Goal: Task Accomplishment & Management: Complete application form

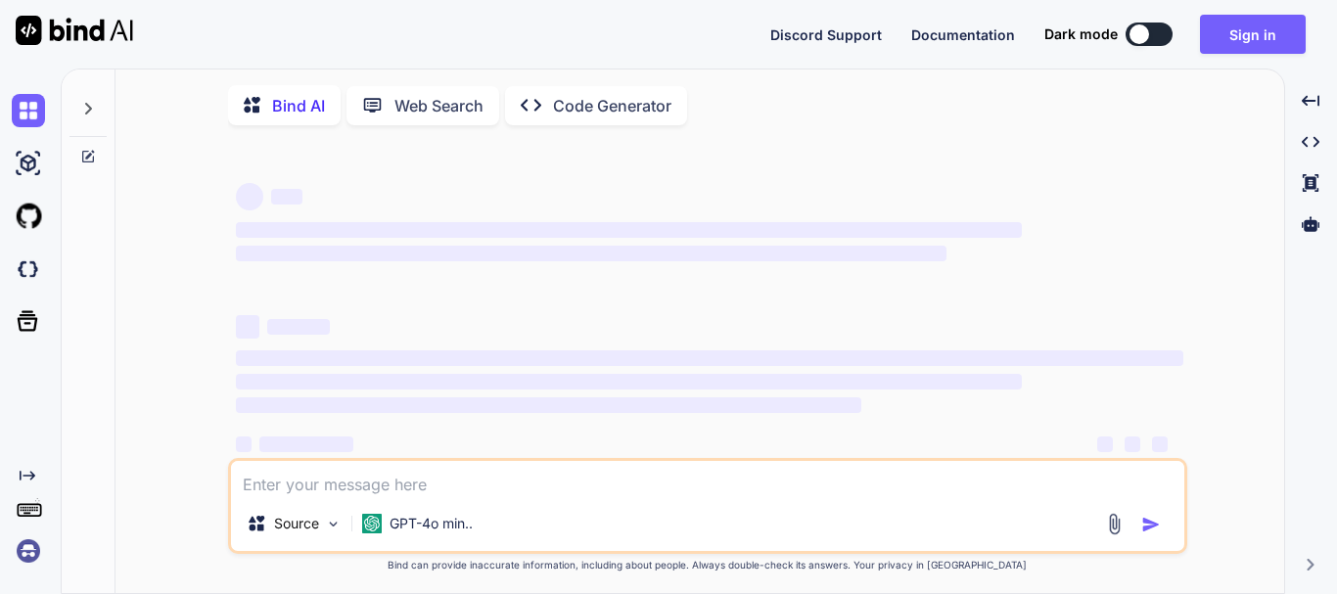
click at [1135, 37] on div at bounding box center [1140, 34] width 20 height 20
type textarea "x"
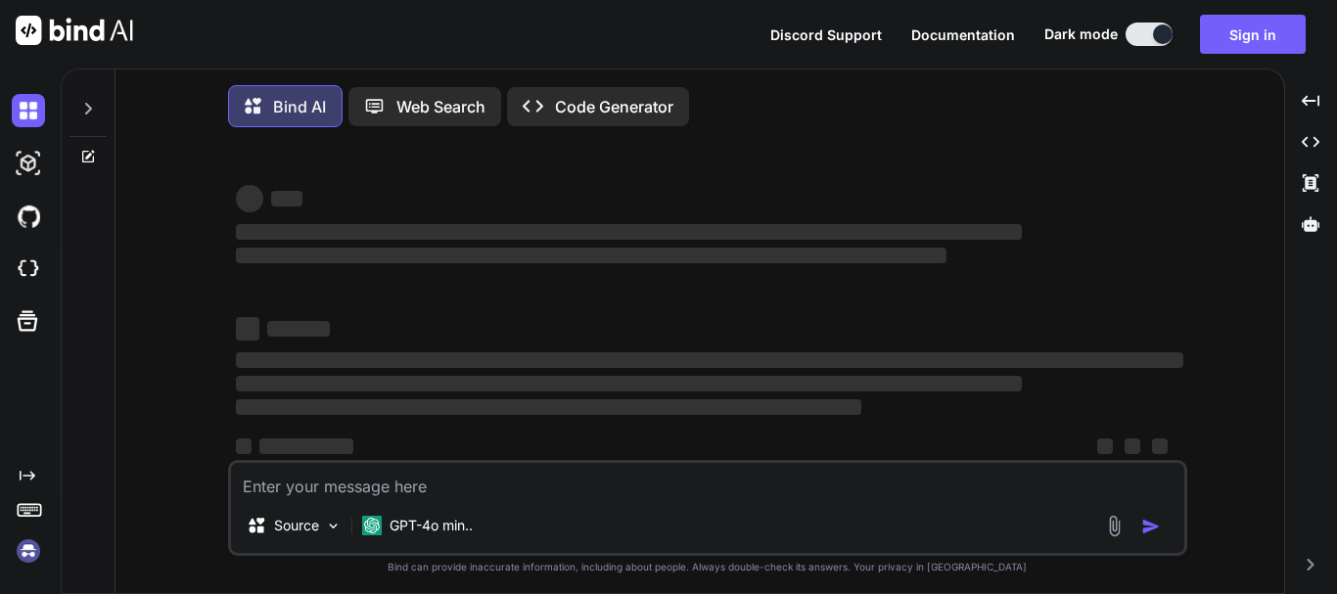
click at [476, 489] on textarea at bounding box center [708, 480] width 954 height 35
paste textarea "<link rel="preconnect" href="[URL][DOMAIN_NAME]" /> <link rel="preconnect" href…"
type textarea "<link rel="preconnect" href="[URL][DOMAIN_NAME]" /> <link rel="preconnect" href…"
type textarea "x"
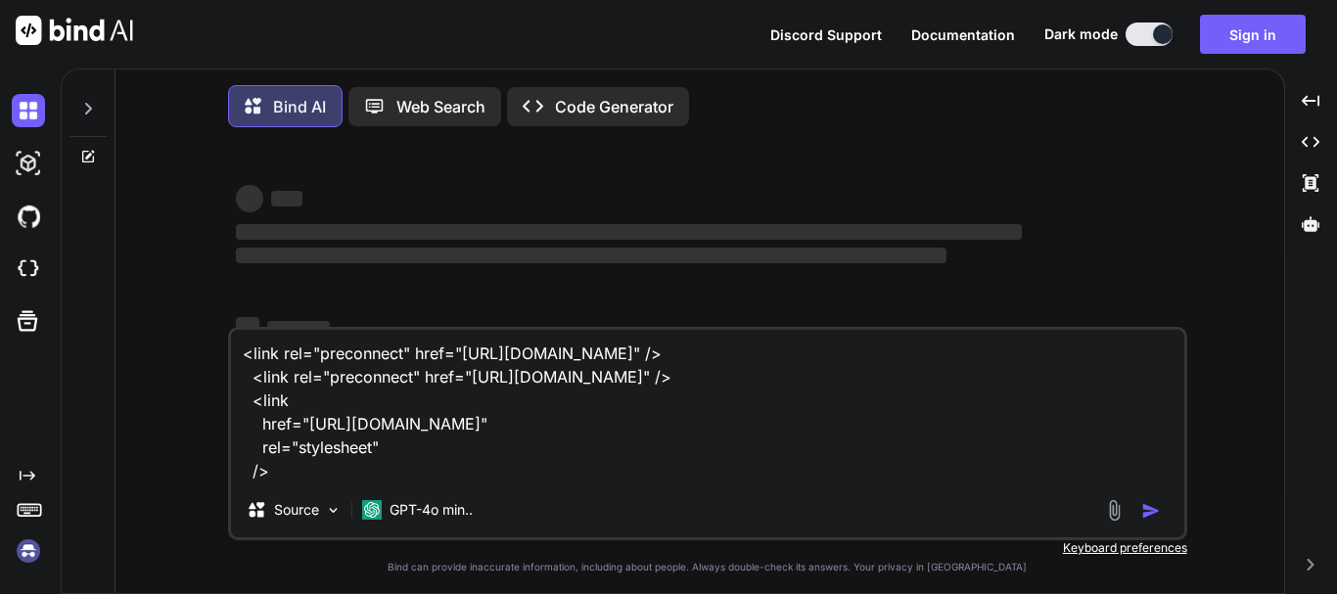
type textarea "<link rel="preconnect" href="[URL][DOMAIN_NAME]" /> <link rel="preconnect" href…"
type textarea "x"
type textarea "<link rel="preconnect" href="[URL][DOMAIN_NAME]" /> <link rel="preconnect" href…"
type textarea "x"
type textarea "<link rel="preconnect" href="[URL][DOMAIN_NAME]" /> <link rel="preconnect" href…"
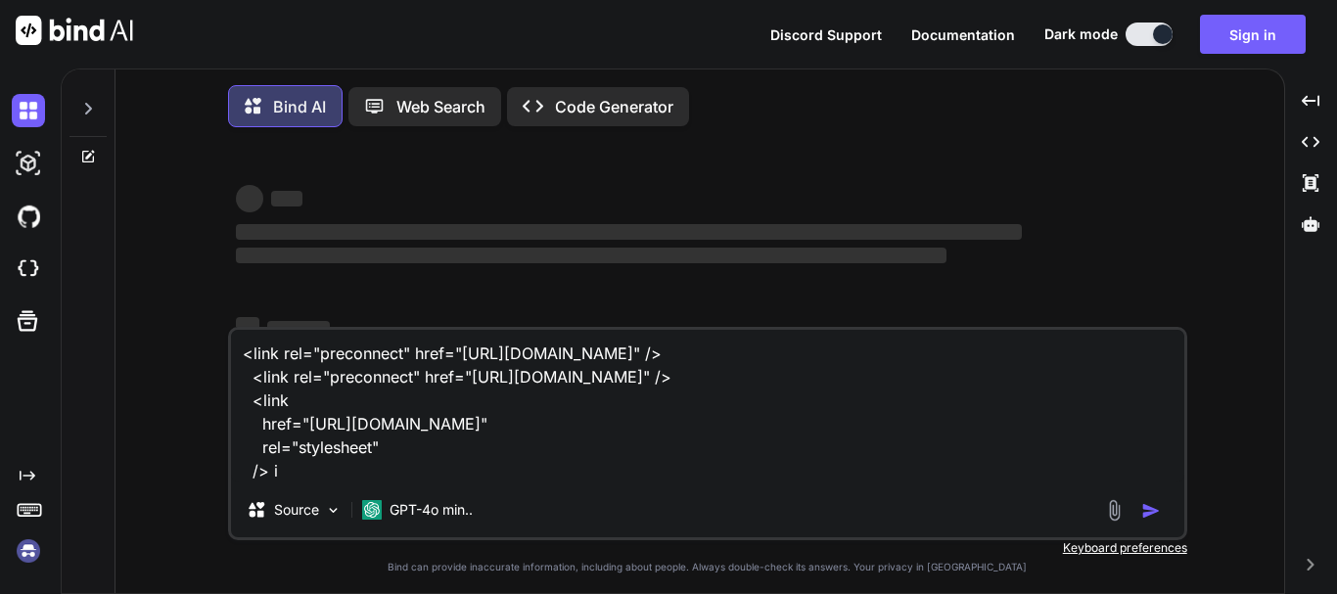
type textarea "x"
type textarea "<link rel="preconnect" href="[URL][DOMAIN_NAME]" /> <link rel="preconnect" href…"
type textarea "x"
type textarea "<link rel="preconnect" href="[URL][DOMAIN_NAME]" /> <link rel="preconnect" href…"
type textarea "x"
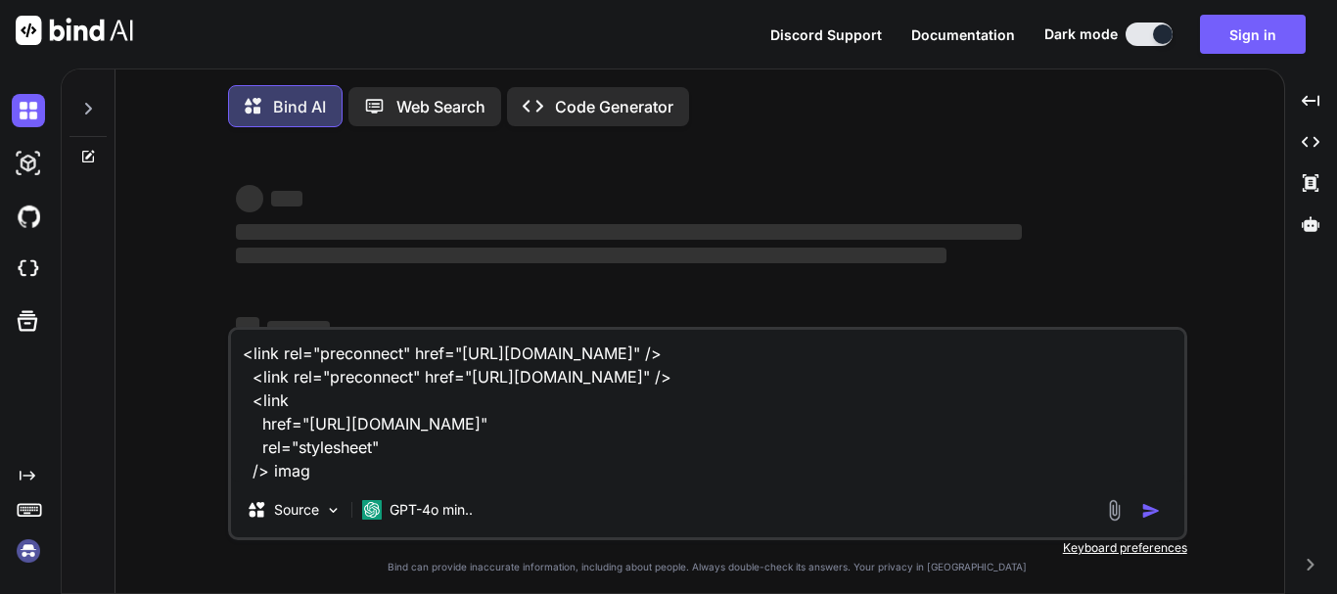
type textarea "<link rel="preconnect" href="[URL][DOMAIN_NAME]" /> <link rel="preconnect" href…"
type textarea "x"
type textarea "<link rel="preconnect" href="[URL][DOMAIN_NAME]" /> <link rel="preconnect" href…"
type textarea "x"
type textarea "<link rel="preconnect" href="[URL][DOMAIN_NAME]" /> <link rel="preconnect" href…"
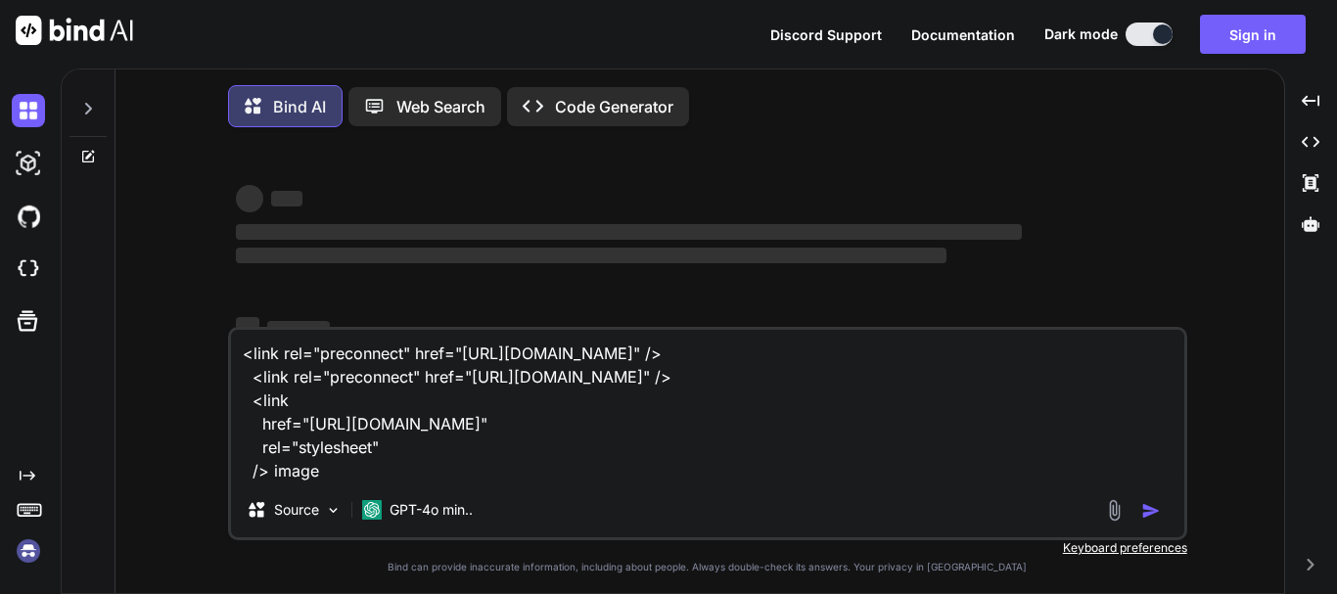
type textarea "x"
type textarea "<link rel="preconnect" href="[URL][DOMAIN_NAME]" /> <link rel="preconnect" href…"
type textarea "x"
type textarea "<link rel="preconnect" href="[URL][DOMAIN_NAME]" /> <link rel="preconnect" href…"
type textarea "x"
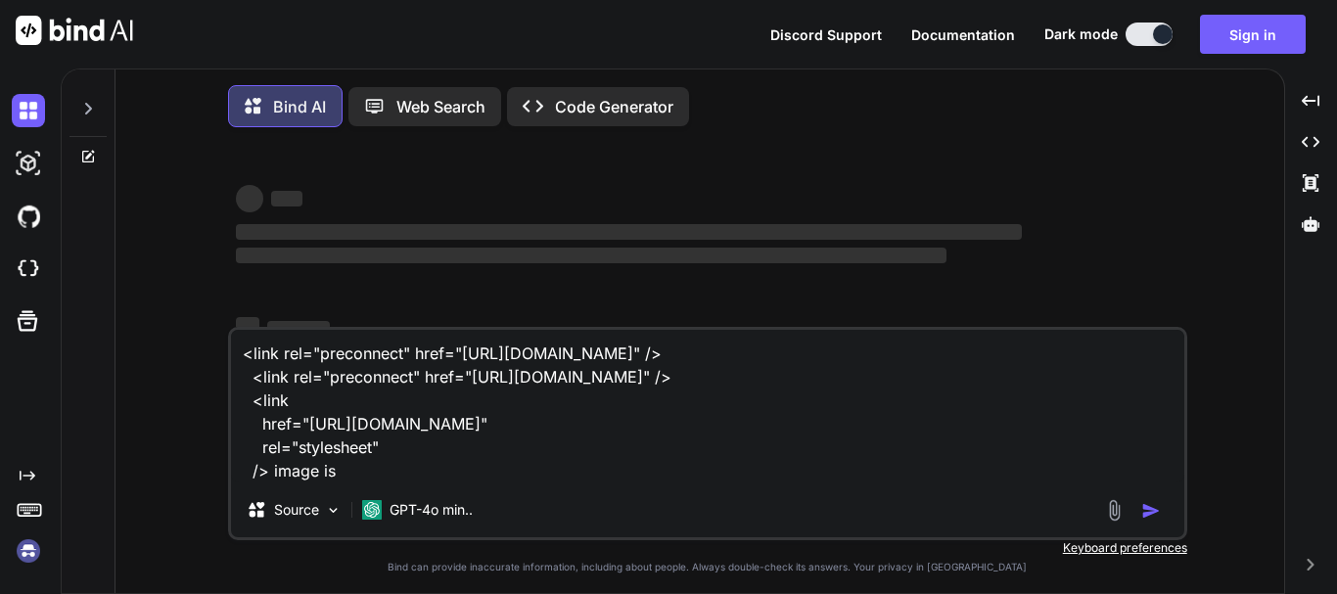
type textarea "<link rel="preconnect" href="[URL][DOMAIN_NAME]" /> <link rel="preconnect" href…"
type textarea "x"
type textarea "<link rel="preconnect" href="[URL][DOMAIN_NAME]" /> <link rel="preconnect" href…"
type textarea "x"
type textarea "<link rel="preconnect" href="[URL][DOMAIN_NAME]" /> <link rel="preconnect" href…"
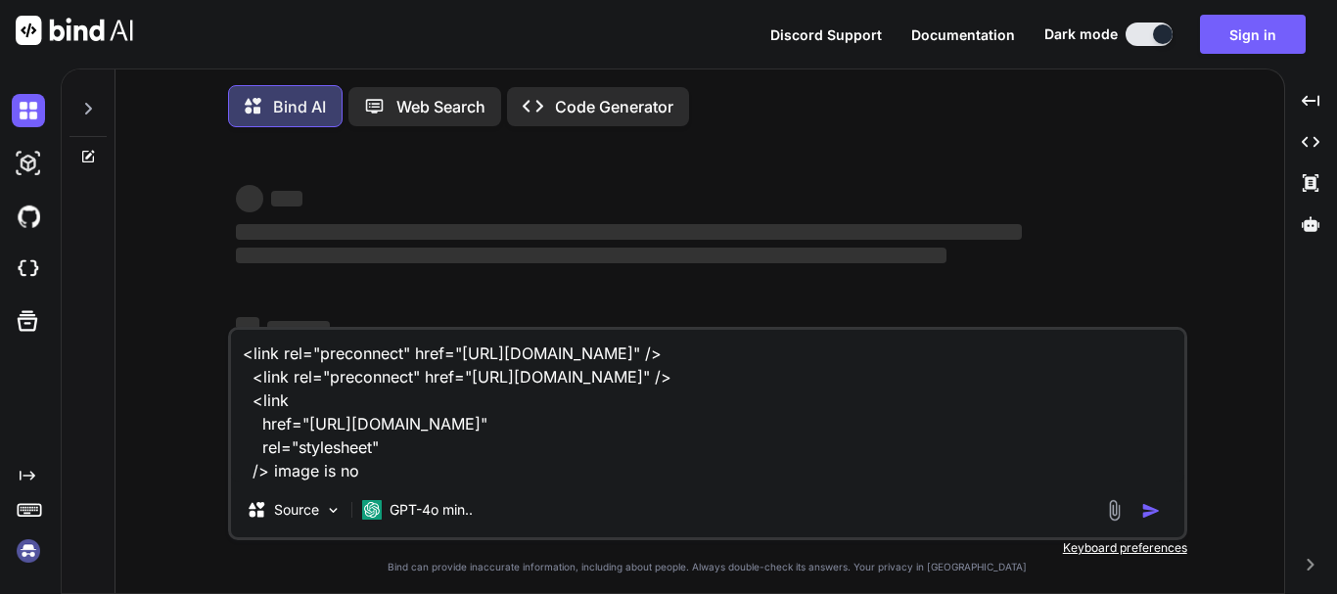
type textarea "x"
type textarea "<link rel="preconnect" href="[URL][DOMAIN_NAME]" /> <link rel="preconnect" href…"
type textarea "x"
type textarea "<link rel="preconnect" href="[URL][DOMAIN_NAME]" /> <link rel="preconnect" href…"
type textarea "x"
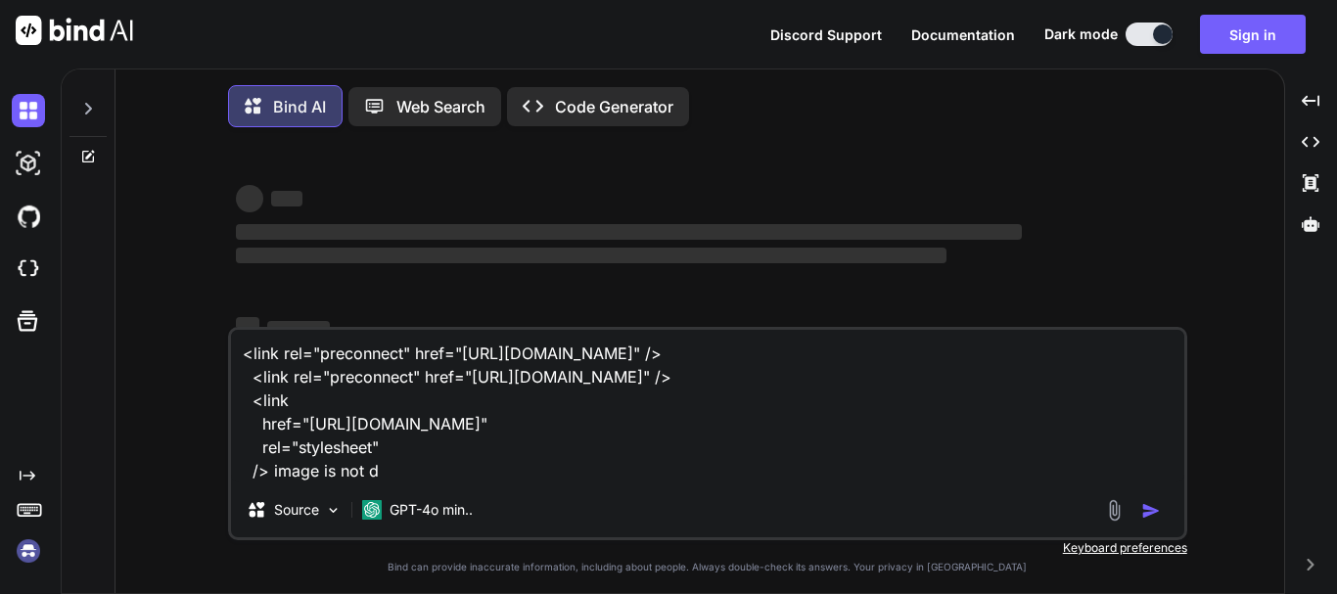
type textarea "<link rel="preconnect" href="[URL][DOMAIN_NAME]" /> <link rel="preconnect" href…"
type textarea "x"
type textarea "<link rel="preconnect" href="[URL][DOMAIN_NAME]" /> <link rel="preconnect" href…"
type textarea "x"
type textarea "<link rel="preconnect" href="[URL][DOMAIN_NAME]" /> <link rel="preconnect" href…"
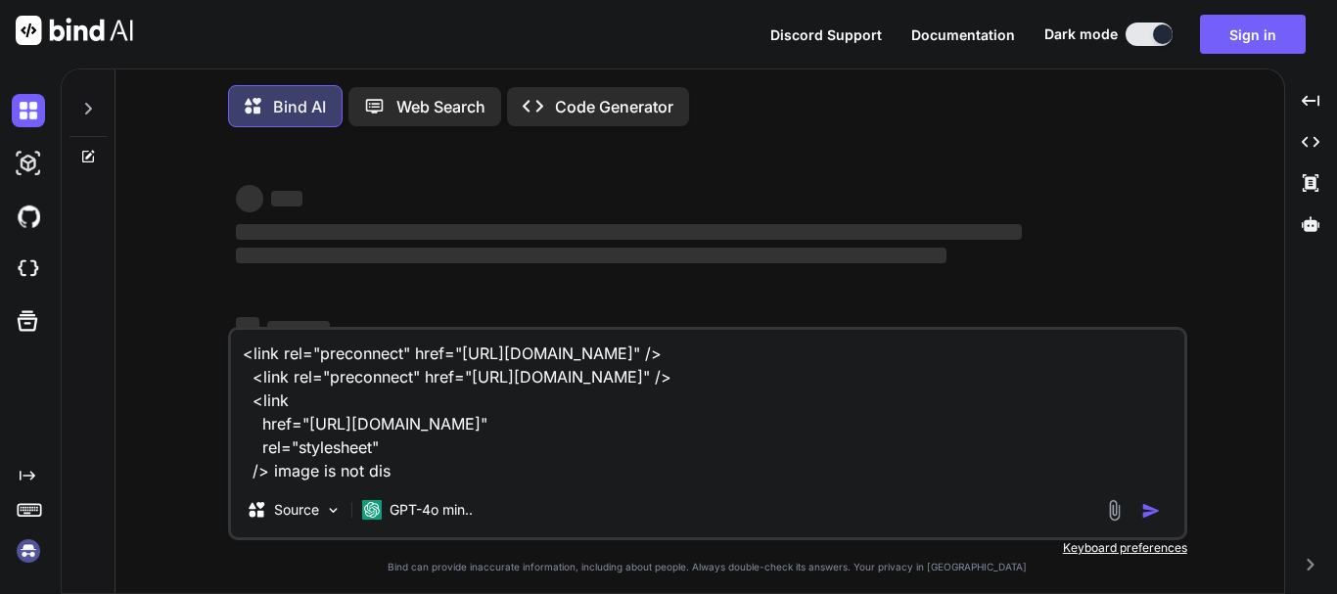
type textarea "x"
type textarea "<link rel="preconnect" href="[URL][DOMAIN_NAME]" /> <link rel="preconnect" href…"
type textarea "x"
type textarea "<link rel="preconnect" href="[URL][DOMAIN_NAME]" /> <link rel="preconnect" href…"
type textarea "x"
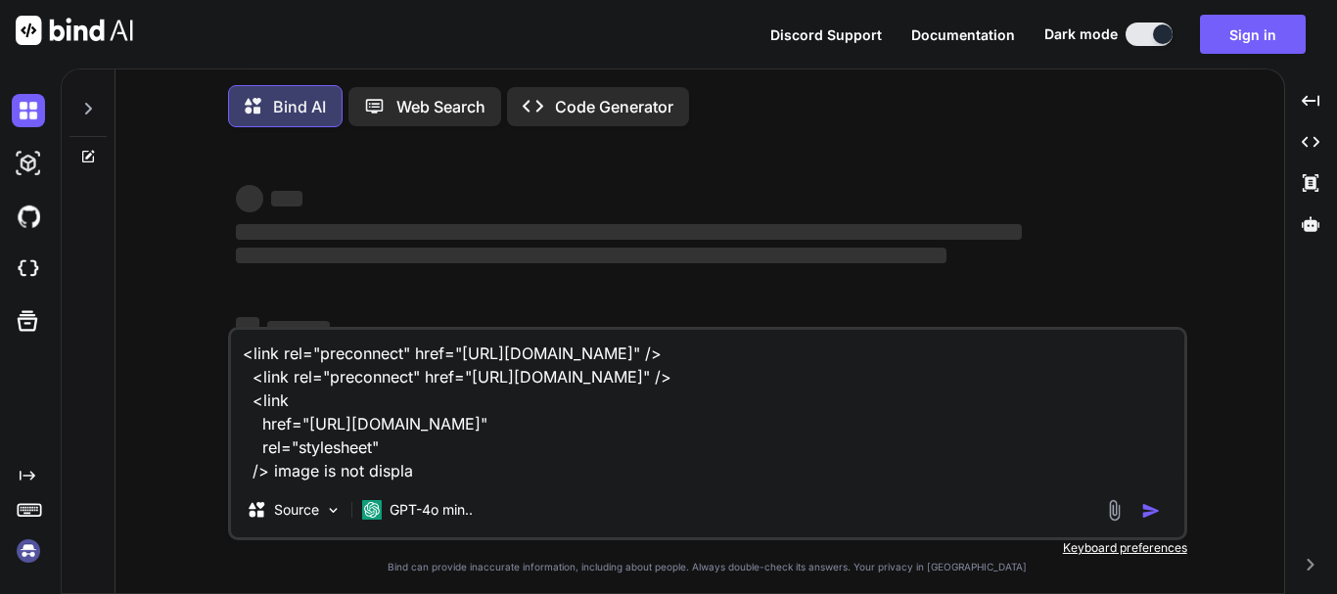
type textarea "<link rel="preconnect" href="[URL][DOMAIN_NAME]" /> <link rel="preconnect" href…"
type textarea "x"
type textarea "<link rel="preconnect" href="[URL][DOMAIN_NAME]" /> <link rel="preconnect" href…"
type textarea "x"
type textarea "<link rel="preconnect" href="[URL][DOMAIN_NAME]" /> <link rel="preconnect" href…"
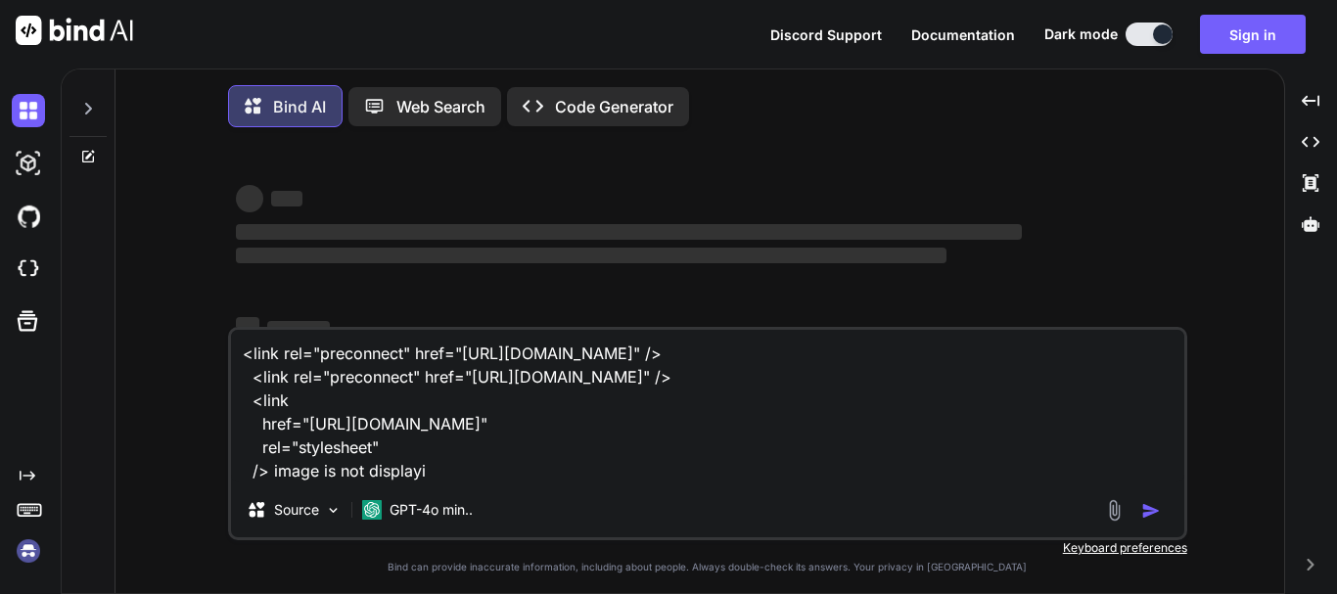
type textarea "x"
type textarea "<link rel="preconnect" href="[URL][DOMAIN_NAME]" /> <link rel="preconnect" href…"
type textarea "x"
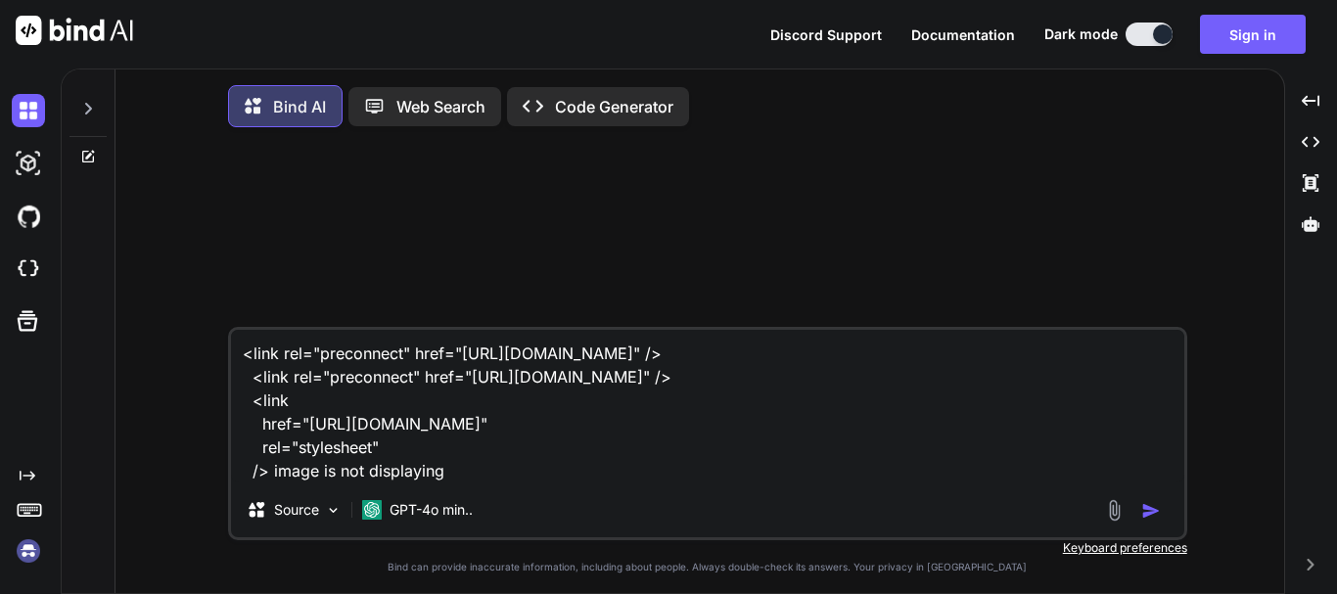
type textarea "<link rel="preconnect" href="[URL][DOMAIN_NAME]" /> <link rel="preconnect" href…"
click at [1149, 513] on img "button" at bounding box center [1152, 511] width 20 height 20
type textarea "x"
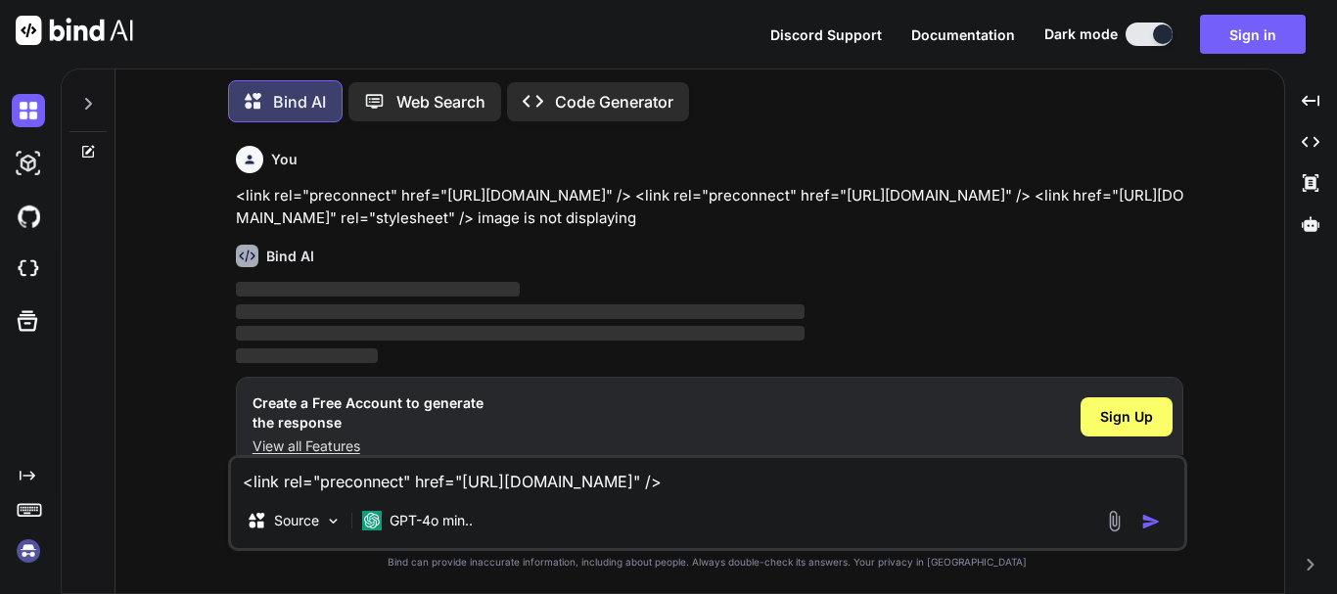
scroll to position [50, 0]
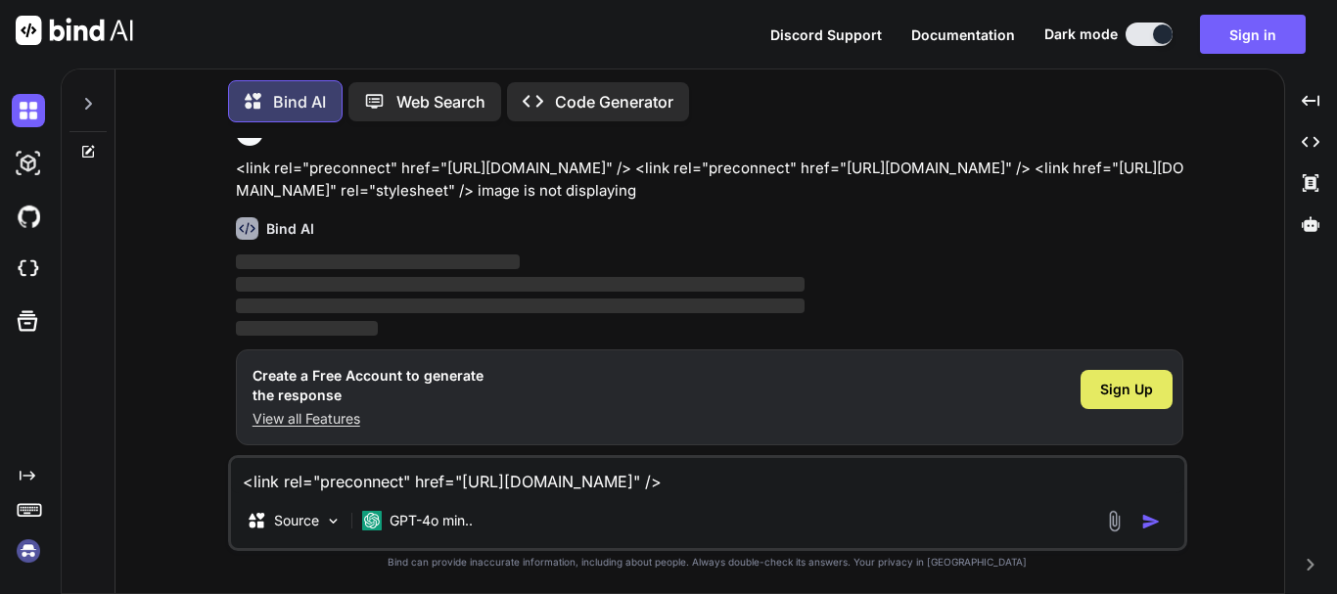
click at [1127, 390] on span "Sign Up" at bounding box center [1126, 390] width 53 height 20
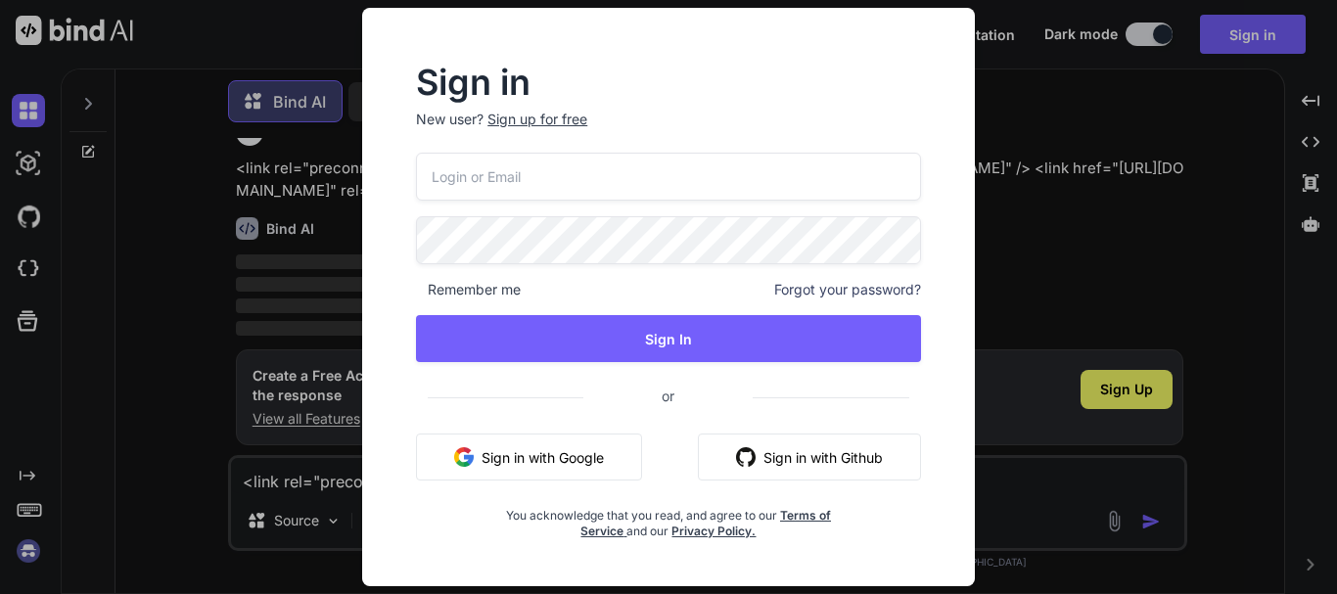
click at [533, 114] on div "Sign up for free" at bounding box center [538, 120] width 100 height 20
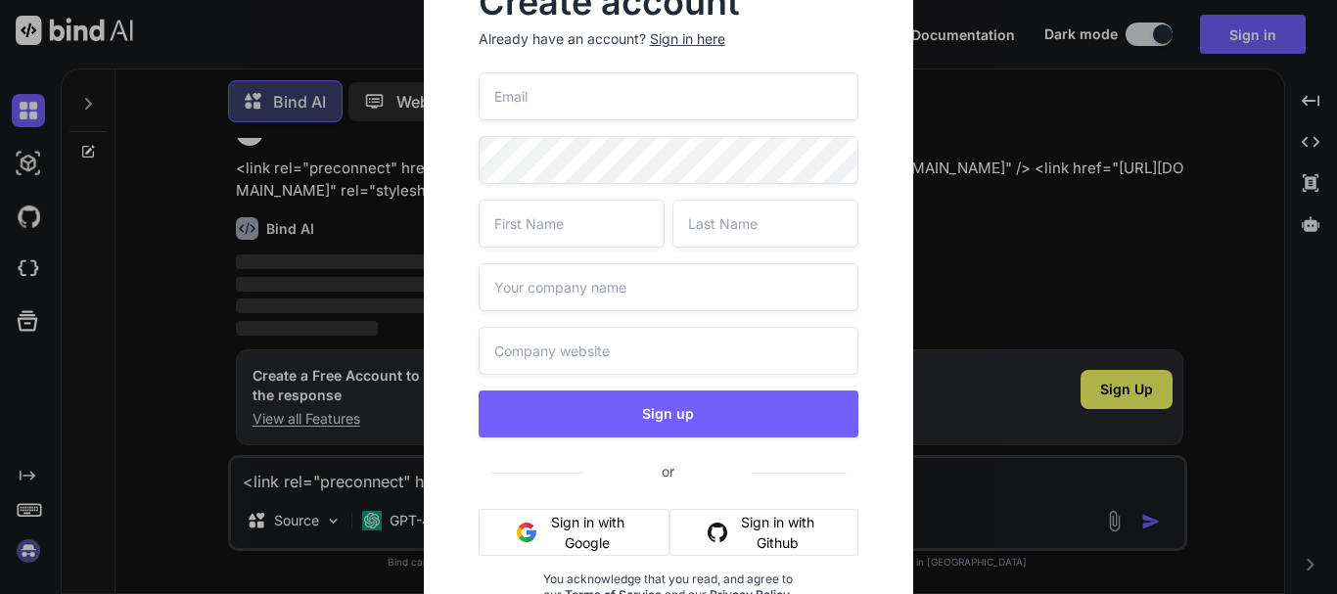
click at [588, 104] on input "email" at bounding box center [669, 96] width 381 height 48
paste input "[EMAIL_ADDRESS][DOMAIN_NAME]"
type input "[EMAIL_ADDRESS][DOMAIN_NAME]"
click at [587, 224] on input "text" at bounding box center [572, 224] width 186 height 48
type input "k"
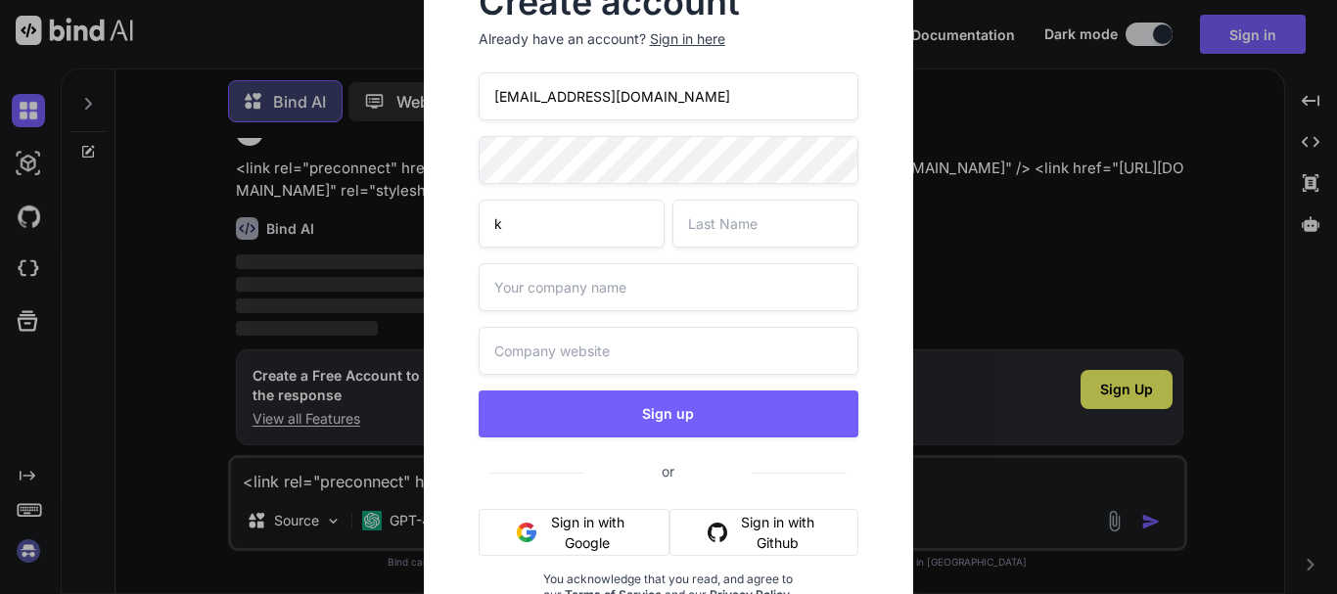
click at [761, 231] on input "text" at bounding box center [766, 224] width 186 height 48
type input "k"
click at [541, 287] on input "text" at bounding box center [669, 287] width 381 height 48
type input "k"
click at [558, 353] on input "text" at bounding box center [669, 351] width 381 height 48
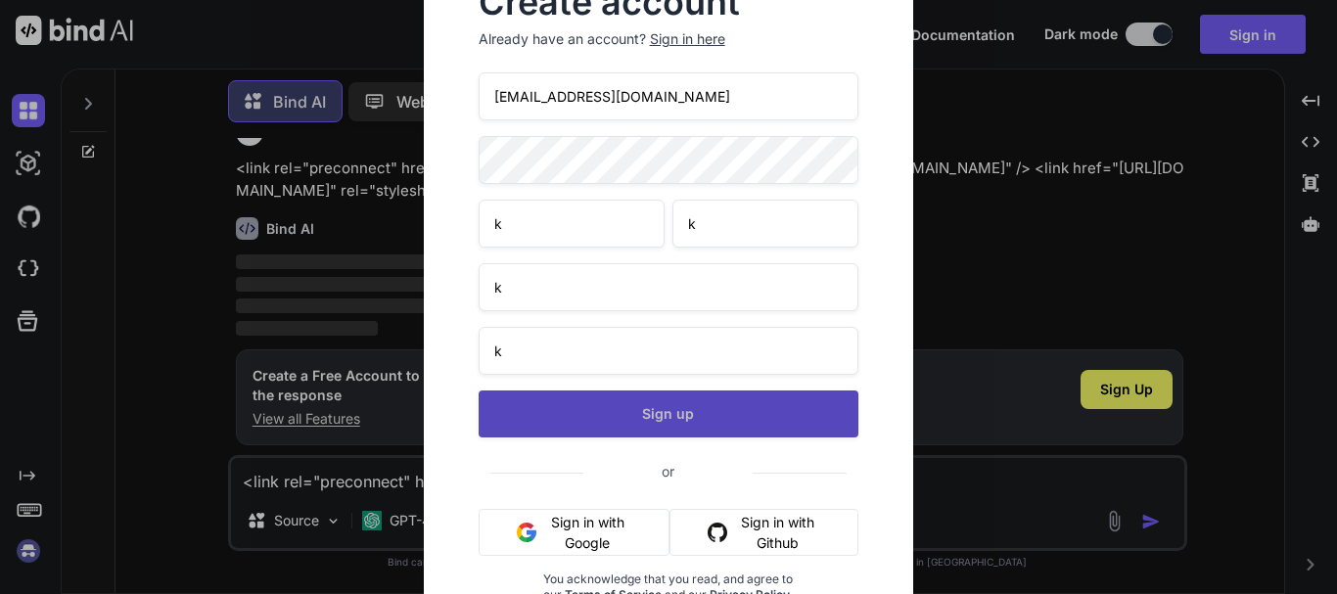
type input "k"
click at [583, 393] on button "Sign up" at bounding box center [669, 414] width 381 height 47
click at [728, 413] on button "Sign up" at bounding box center [669, 414] width 381 height 47
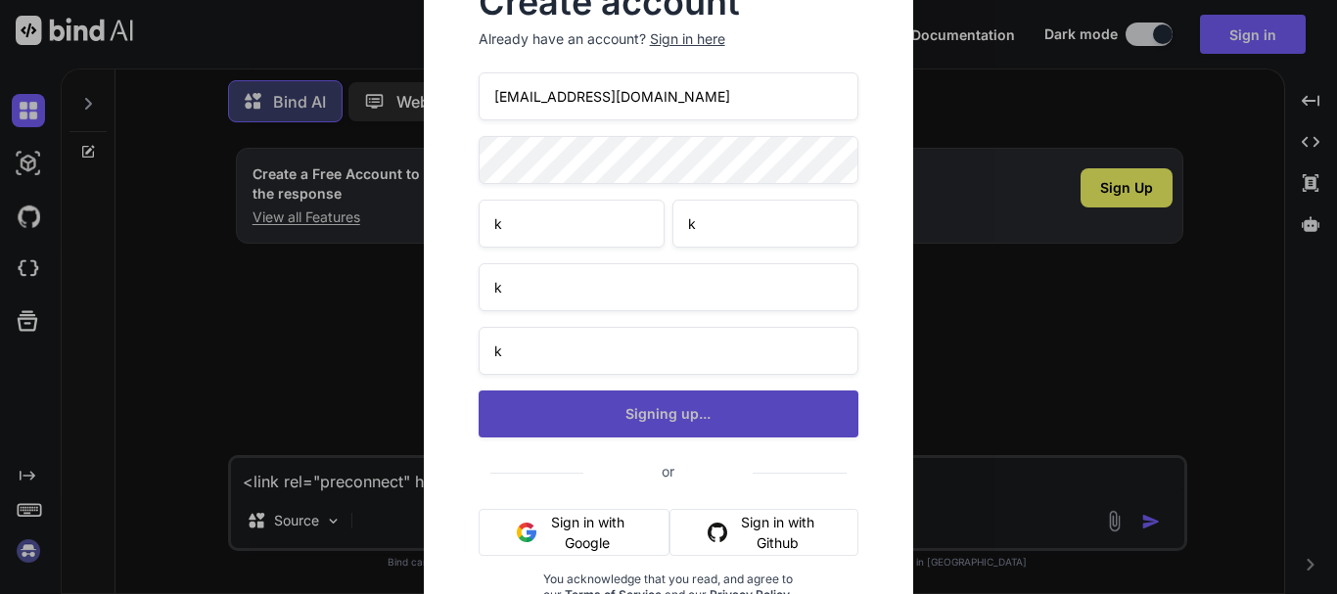
scroll to position [0, 0]
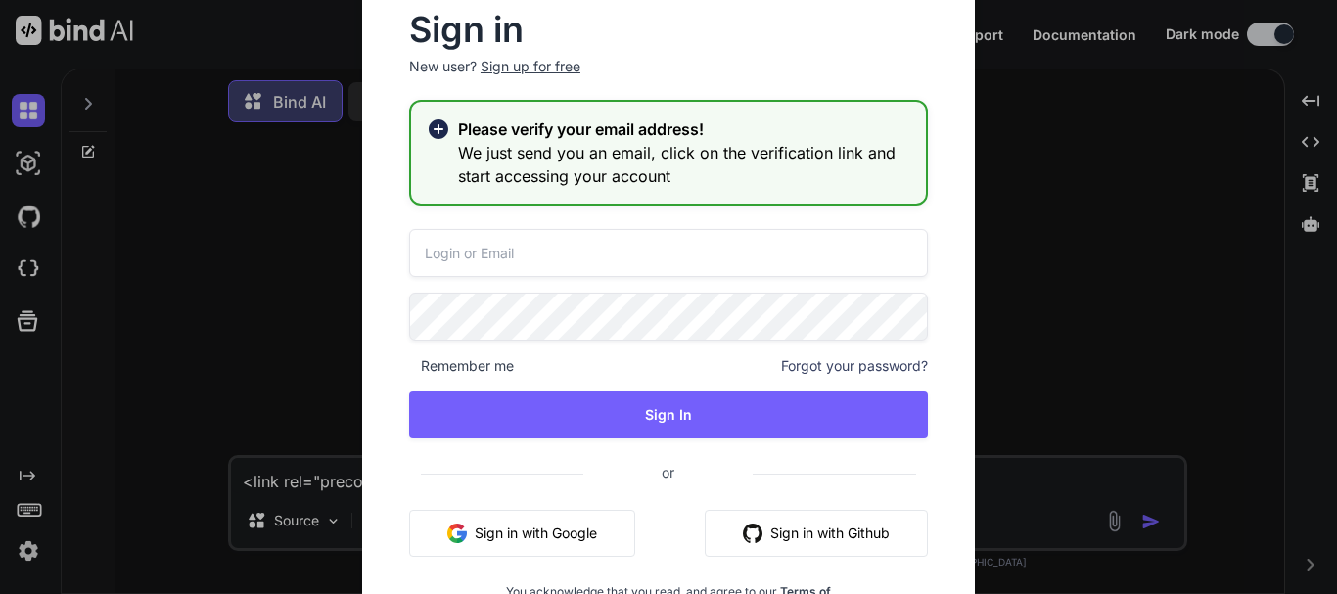
click at [1079, 171] on div "Sign in New user? Sign up for free Please verify your email address! We just se…" at bounding box center [668, 297] width 1337 height 594
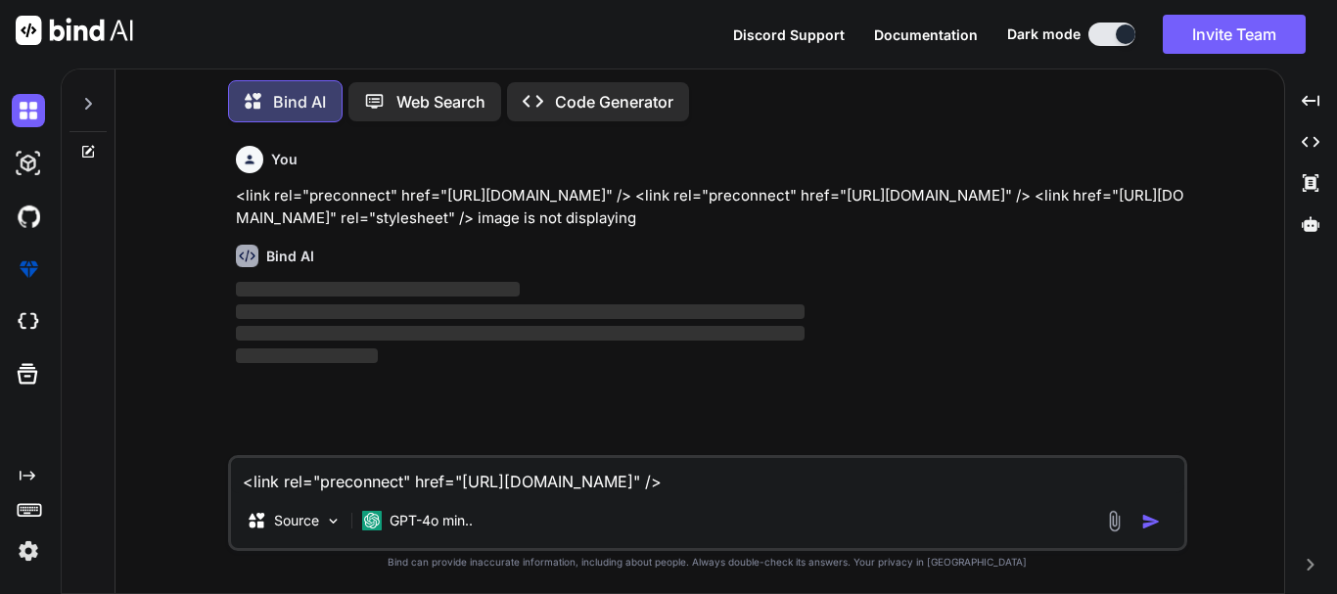
drag, startPoint x: 369, startPoint y: 240, endPoint x: 231, endPoint y: 189, distance: 147.1
click at [232, 189] on div "You <link rel="preconnect" href="[URL][DOMAIN_NAME]" /> <link rel="preconnect" …" at bounding box center [710, 296] width 956 height 317
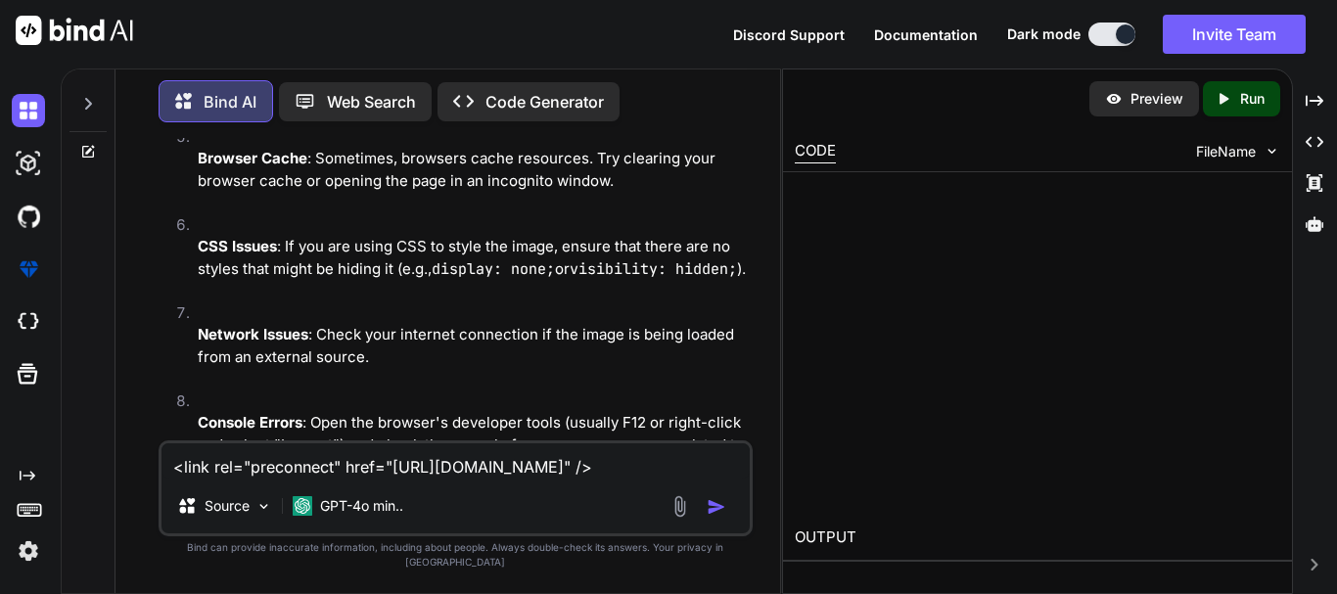
scroll to position [751, 0]
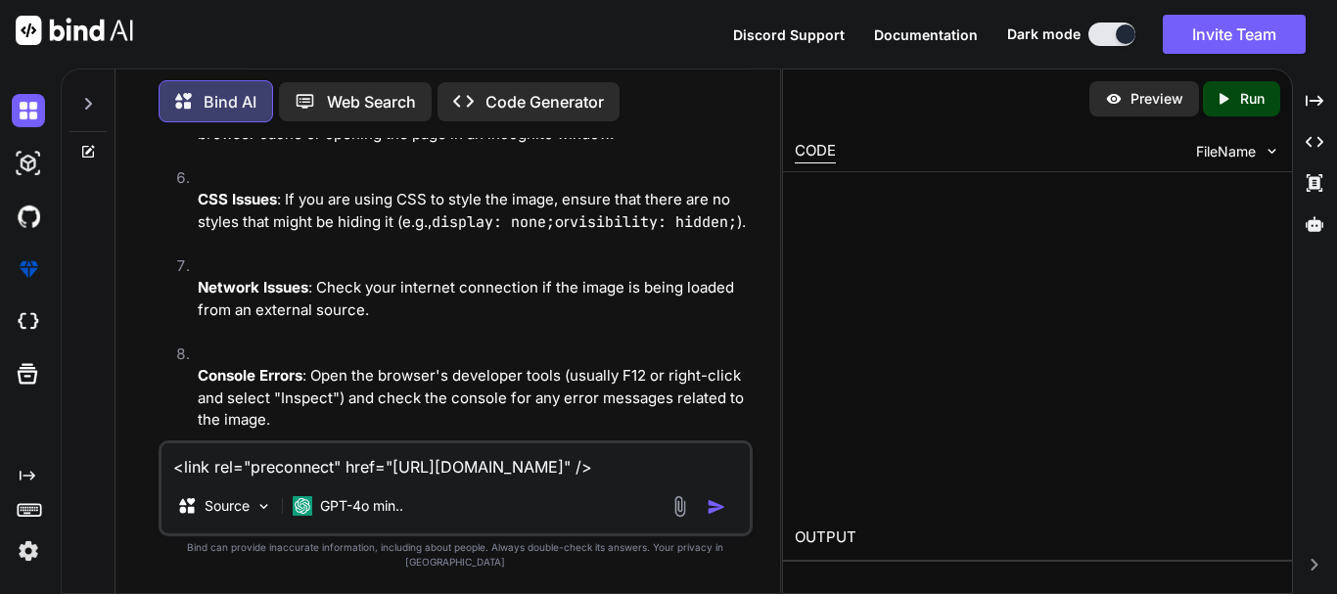
type textarea "x"
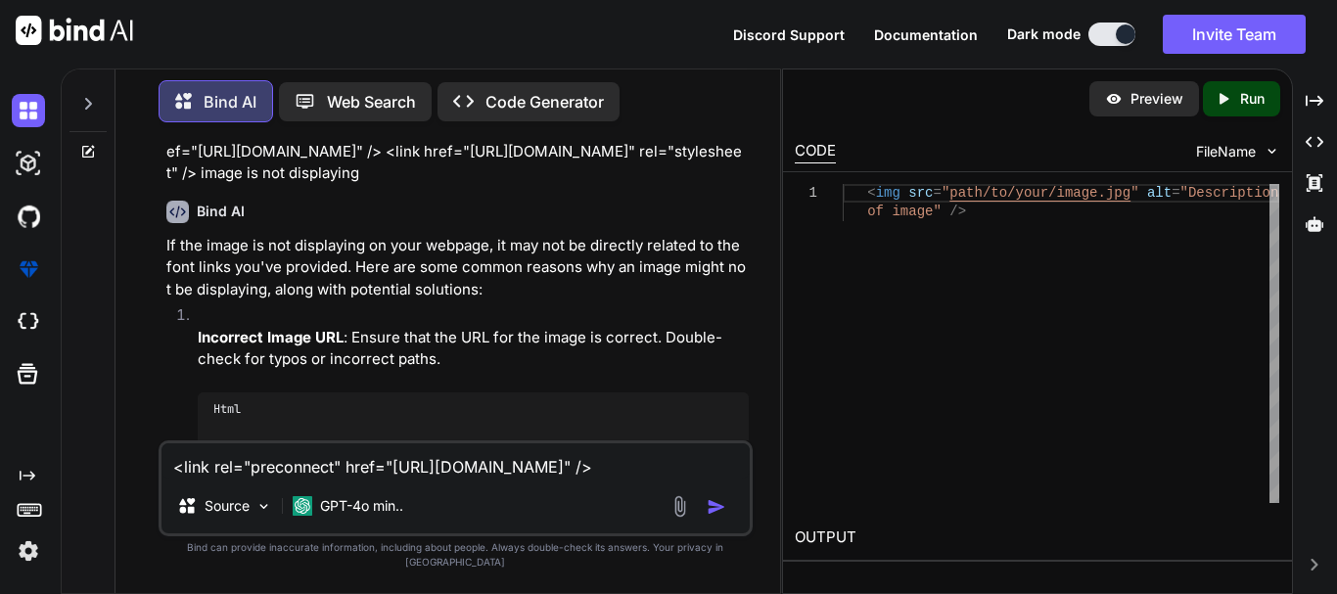
scroll to position [66, 0]
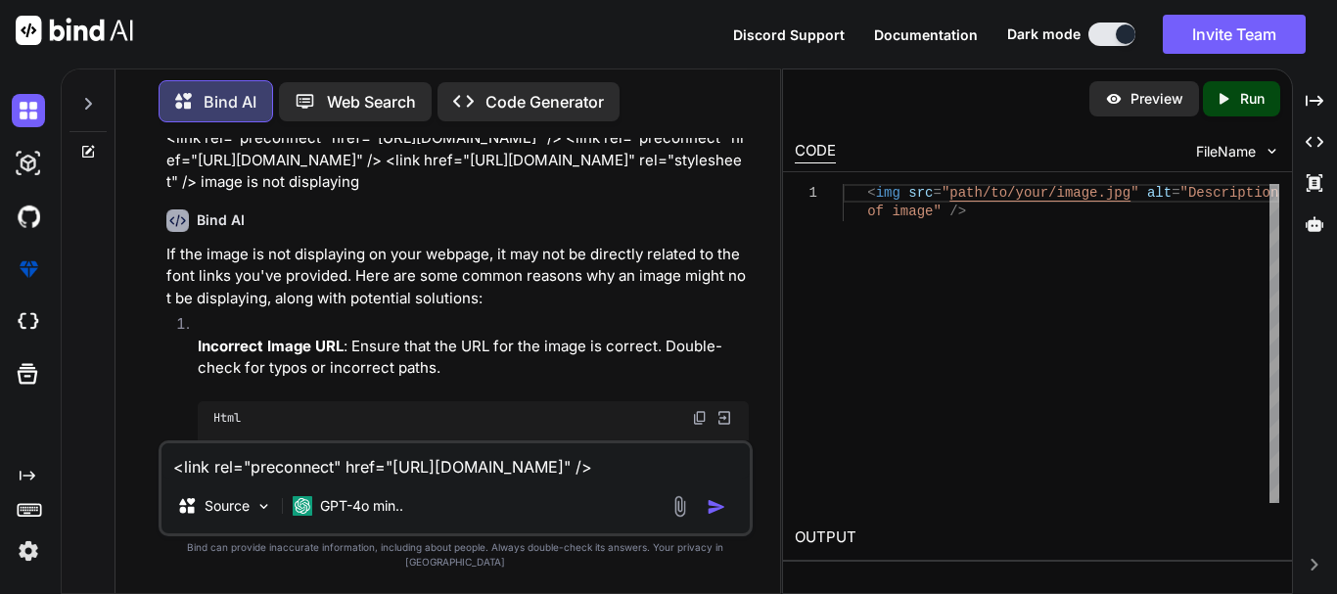
scroll to position [98, 0]
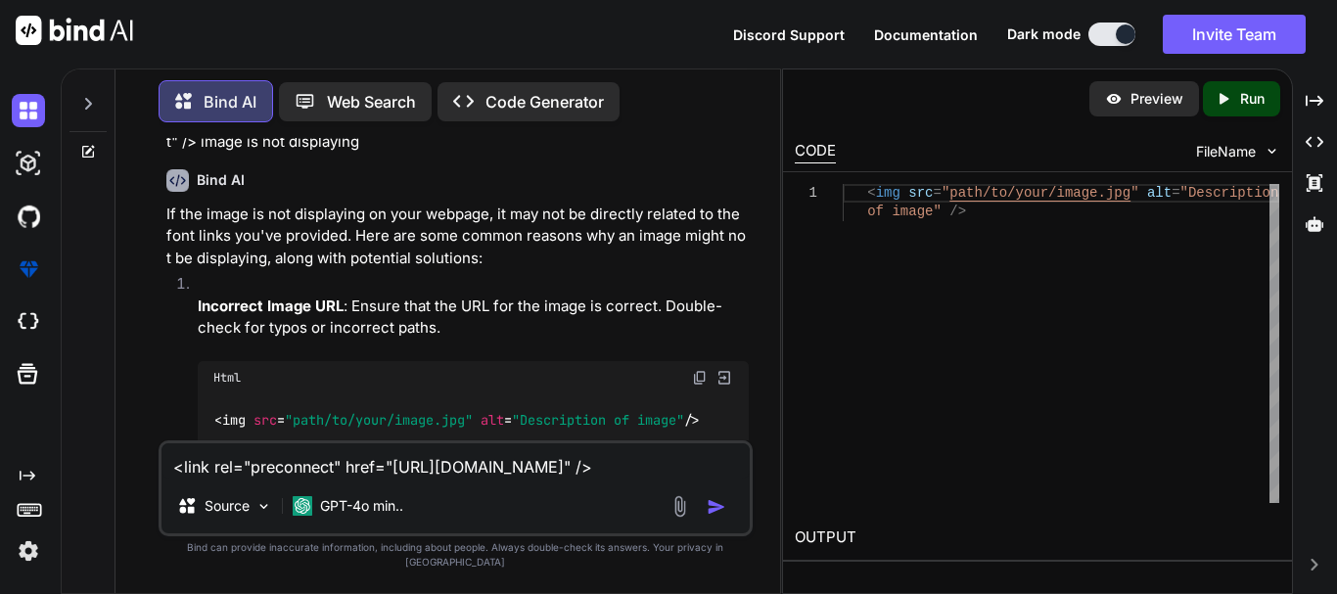
click at [397, 479] on textarea "<link rel="preconnect" href="[URL][DOMAIN_NAME]" /> <link rel="preconnect" href…" at bounding box center [456, 460] width 588 height 35
paste textarea "<template> <link rel="preconnect" href="[URL][DOMAIN_NAME]" /> <link rel="preco…"
type textarea "<template> <link rel="preconnect" href="[URL][DOMAIN_NAME]" /> <link rel="preco…"
type textarea "x"
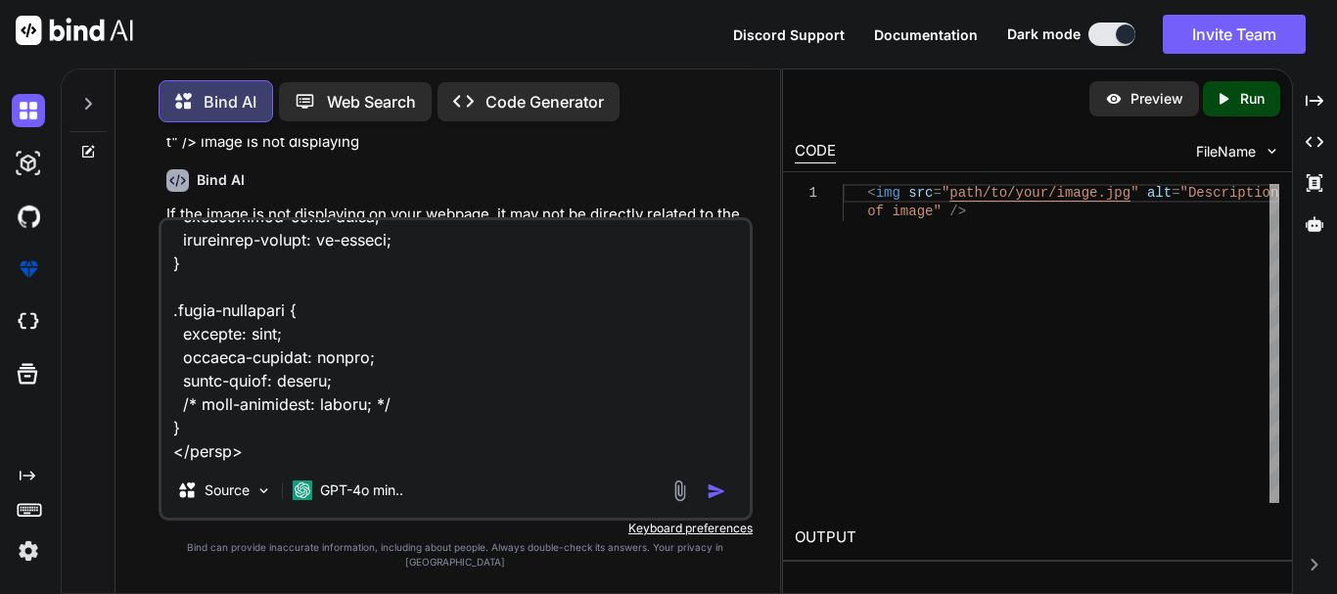
type textarea "<template> <link rel="preconnect" href="[URL][DOMAIN_NAME]" /> <link rel="preco…"
type textarea "x"
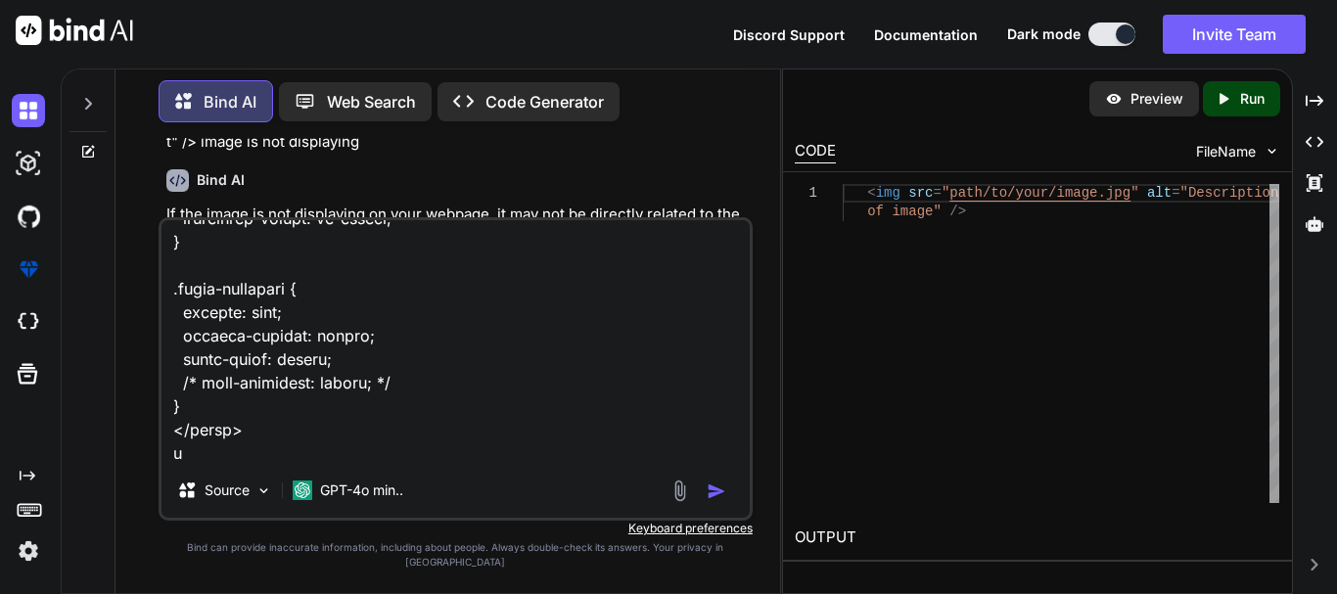
type textarea "<template> <link rel="preconnect" href="[URL][DOMAIN_NAME]" /> <link rel="preco…"
type textarea "x"
type textarea "<template> <link rel="preconnect" href="[URL][DOMAIN_NAME]" /> <link rel="preco…"
type textarea "x"
type textarea "<template> <link rel="preconnect" href="[URL][DOMAIN_NAME]" /> <link rel="preco…"
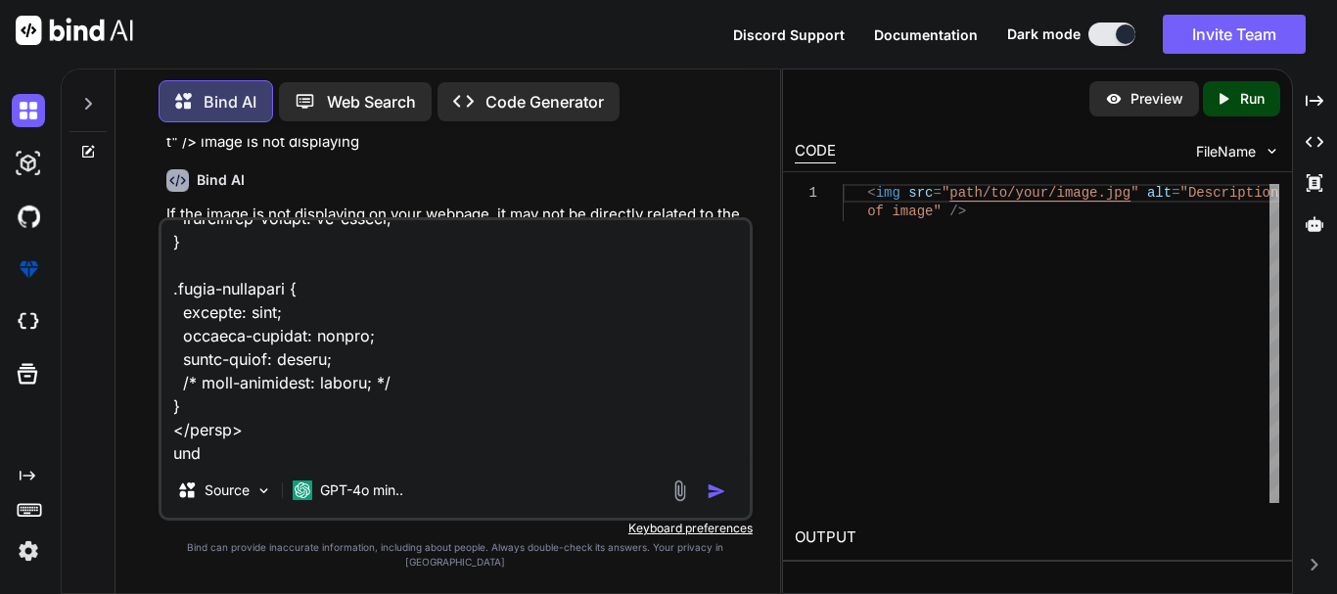
type textarea "x"
type textarea "<template> <link rel="preconnect" href="[URL][DOMAIN_NAME]" /> <link rel="preco…"
type textarea "x"
type textarea "<template> <link rel="preconnect" href="[URL][DOMAIN_NAME]" /> <link rel="preco…"
type textarea "x"
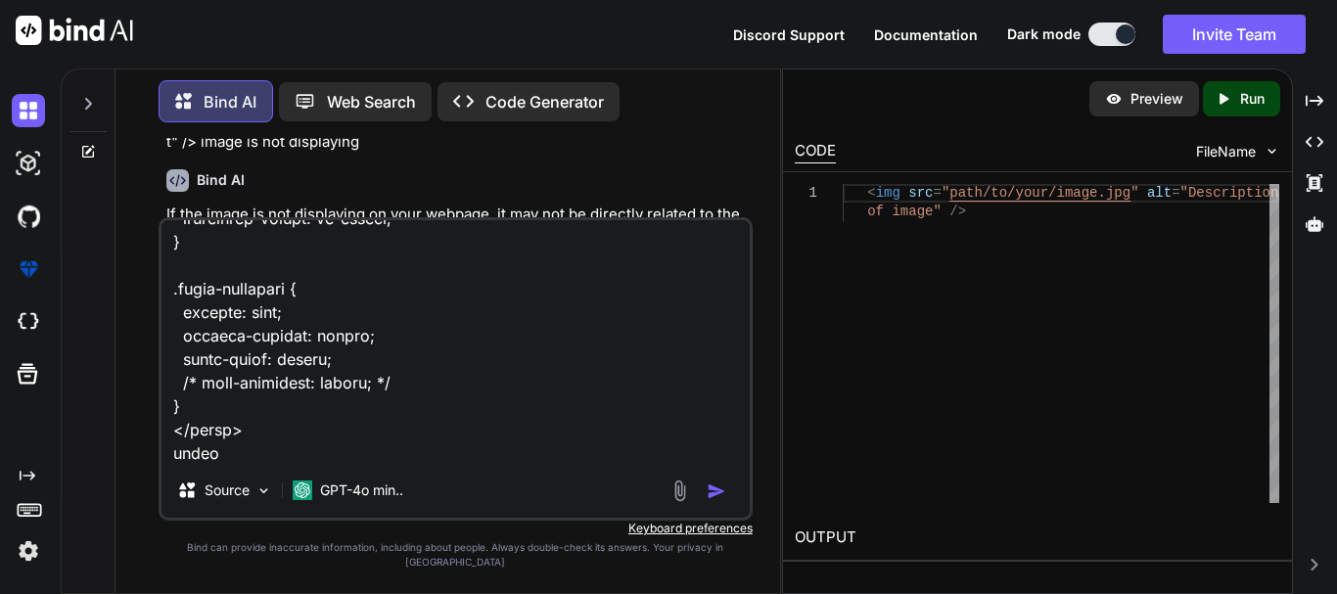
type textarea "<template> <link rel="preconnect" href="[URL][DOMAIN_NAME]" /> <link rel="preco…"
type textarea "x"
type textarea "<template> <link rel="preconnect" href="[URL][DOMAIN_NAME]" /> <link rel="preco…"
type textarea "x"
type textarea "<template> <link rel="preconnect" href="[URL][DOMAIN_NAME]" /> <link rel="preco…"
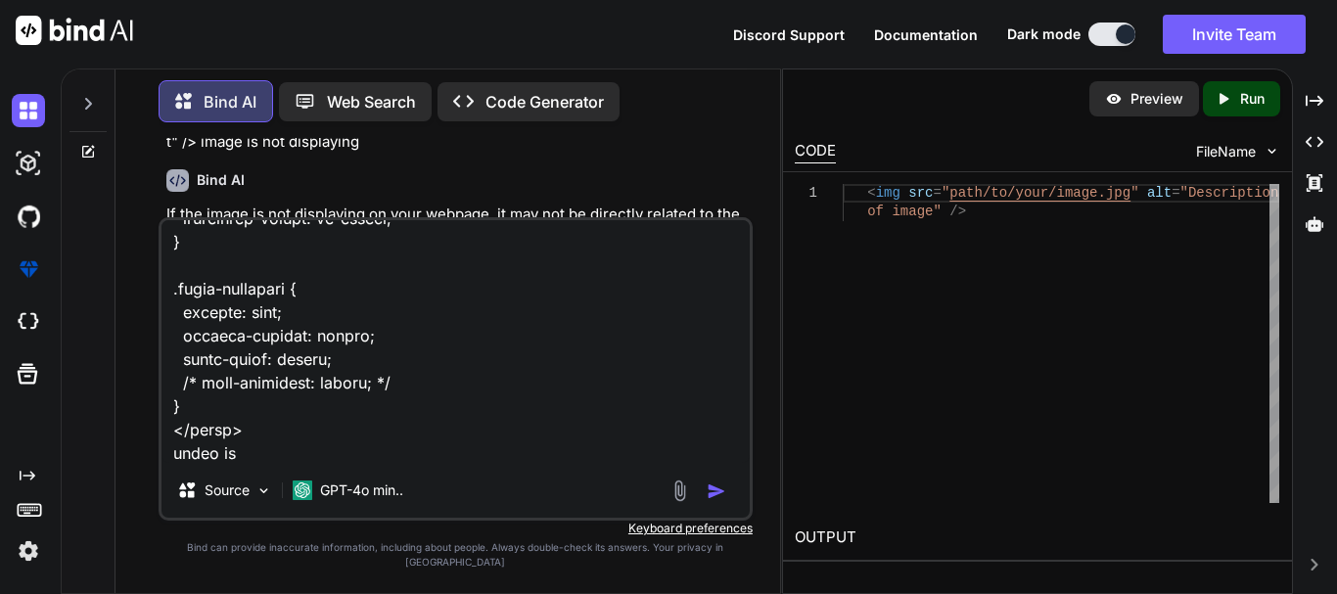
type textarea "x"
type textarea "<template> <link rel="preconnect" href="[URL][DOMAIN_NAME]" /> <link rel="preco…"
type textarea "x"
type textarea "<template> <link rel="preconnect" href="[URL][DOMAIN_NAME]" /> <link rel="preco…"
type textarea "x"
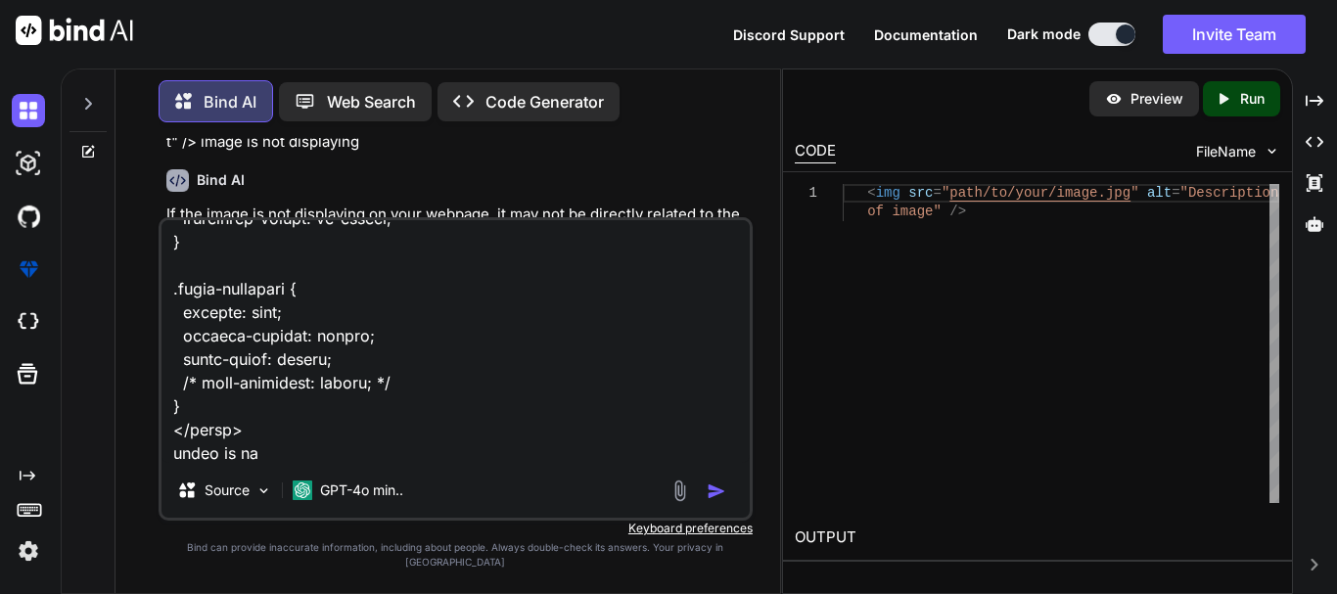
type textarea "<template> <link rel="preconnect" href="[URL][DOMAIN_NAME]" /> <link rel="preco…"
type textarea "x"
type textarea "<template> <link rel="preconnect" href="[URL][DOMAIN_NAME]" /> <link rel="preco…"
type textarea "x"
type textarea "<template> <link rel="preconnect" href="[URL][DOMAIN_NAME]" /> <link rel="preco…"
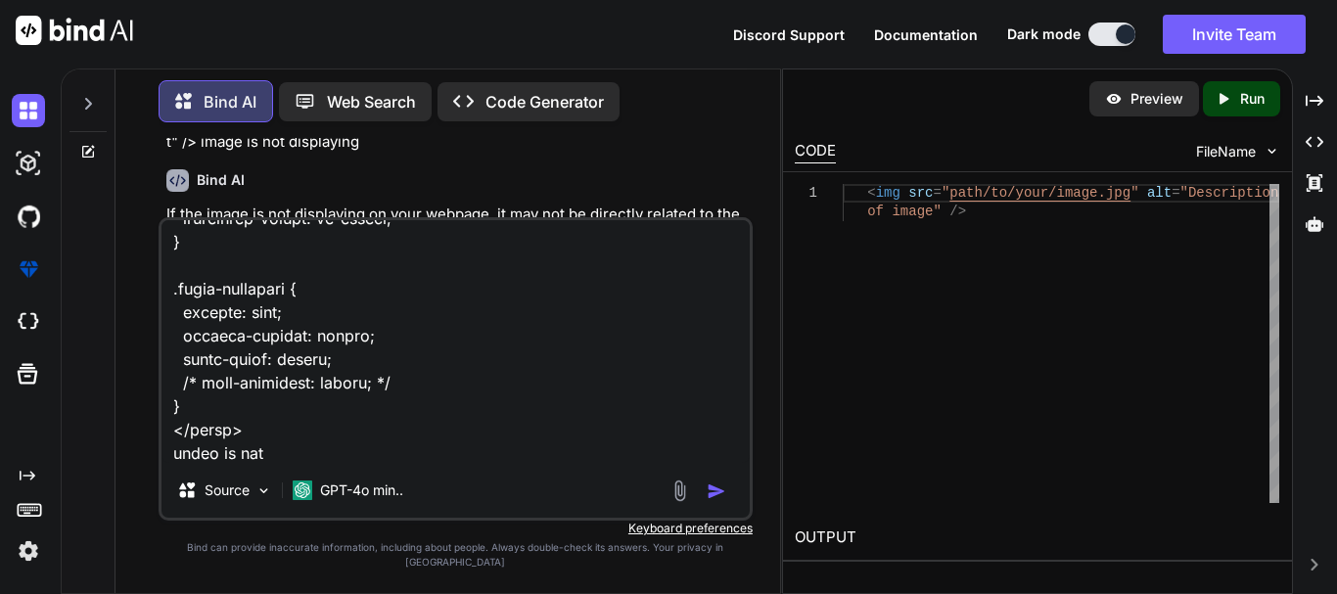
type textarea "x"
type textarea "<template> <link rel="preconnect" href="[URL][DOMAIN_NAME]" /> <link rel="preco…"
type textarea "x"
type textarea "<template> <link rel="preconnect" href="[URL][DOMAIN_NAME]" /> <link rel="preco…"
type textarea "x"
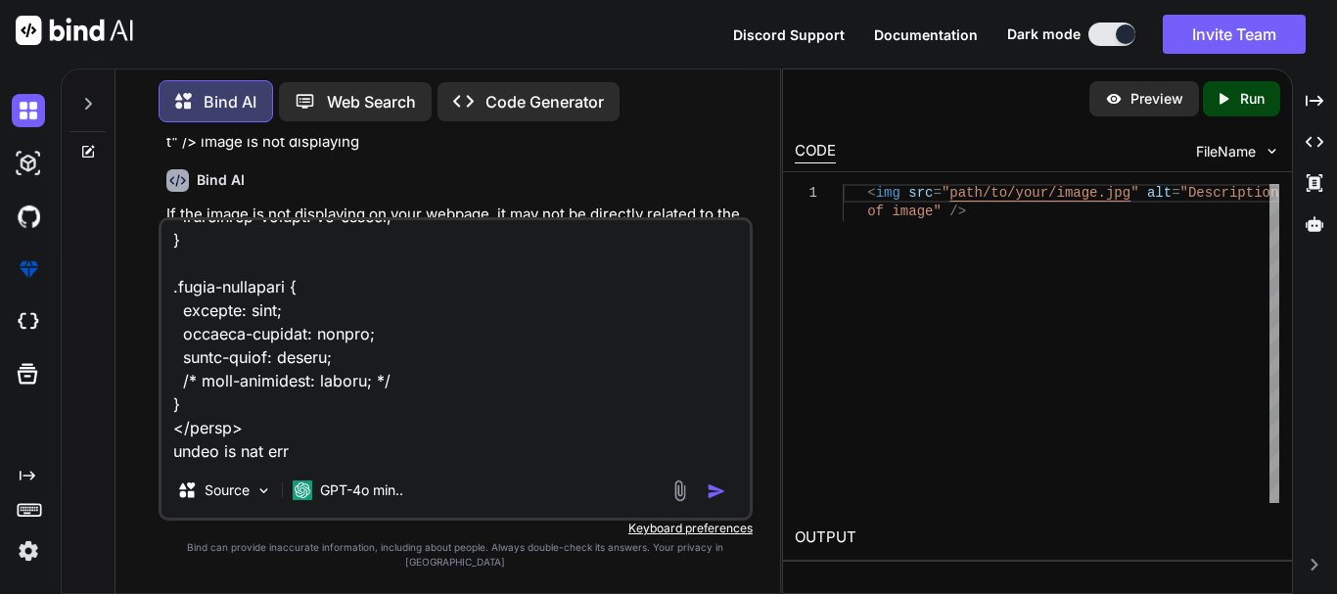
type textarea "<template> <link rel="preconnect" href="[URL][DOMAIN_NAME]" /> <link rel="preco…"
type textarea "x"
type textarea "<template> <link rel="preconnect" href="[URL][DOMAIN_NAME]" /> <link rel="preco…"
type textarea "x"
type textarea "<template> <link rel="preconnect" href="[URL][DOMAIN_NAME]" /> <link rel="preco…"
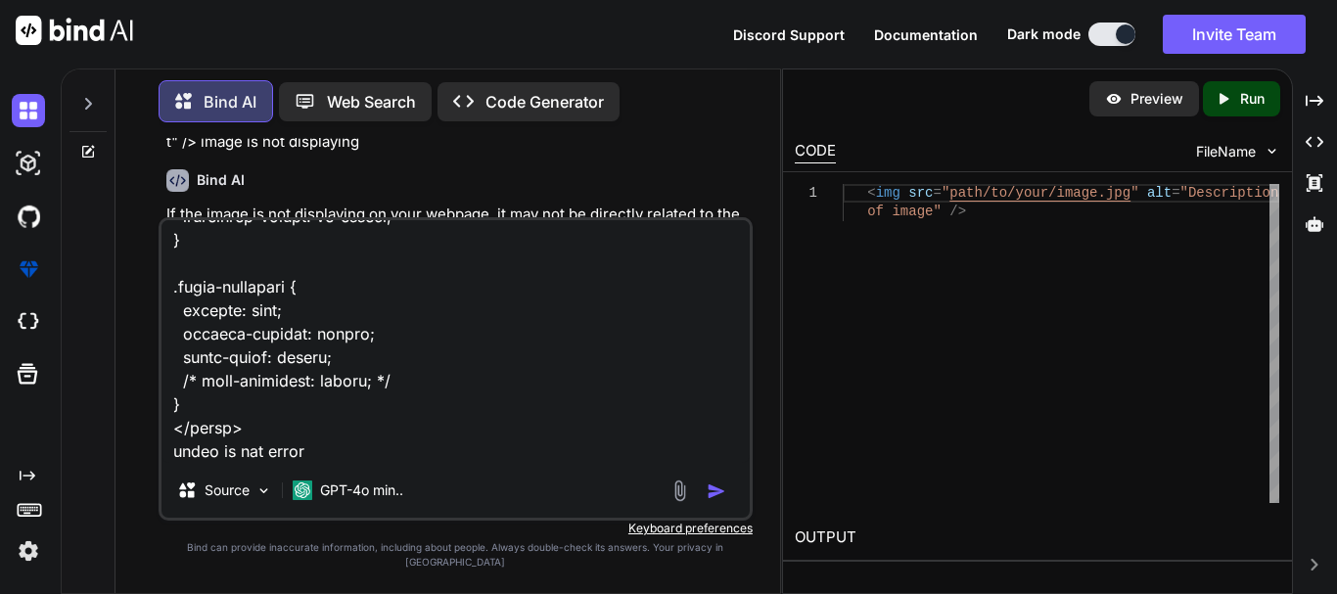
type textarea "x"
type textarea "<template> <link rel="preconnect" href="[URL][DOMAIN_NAME]" /> <link rel="preco…"
type textarea "x"
type textarea "<template> <link rel="preconnect" href="[URL][DOMAIN_NAME]" /> <link rel="preco…"
type textarea "x"
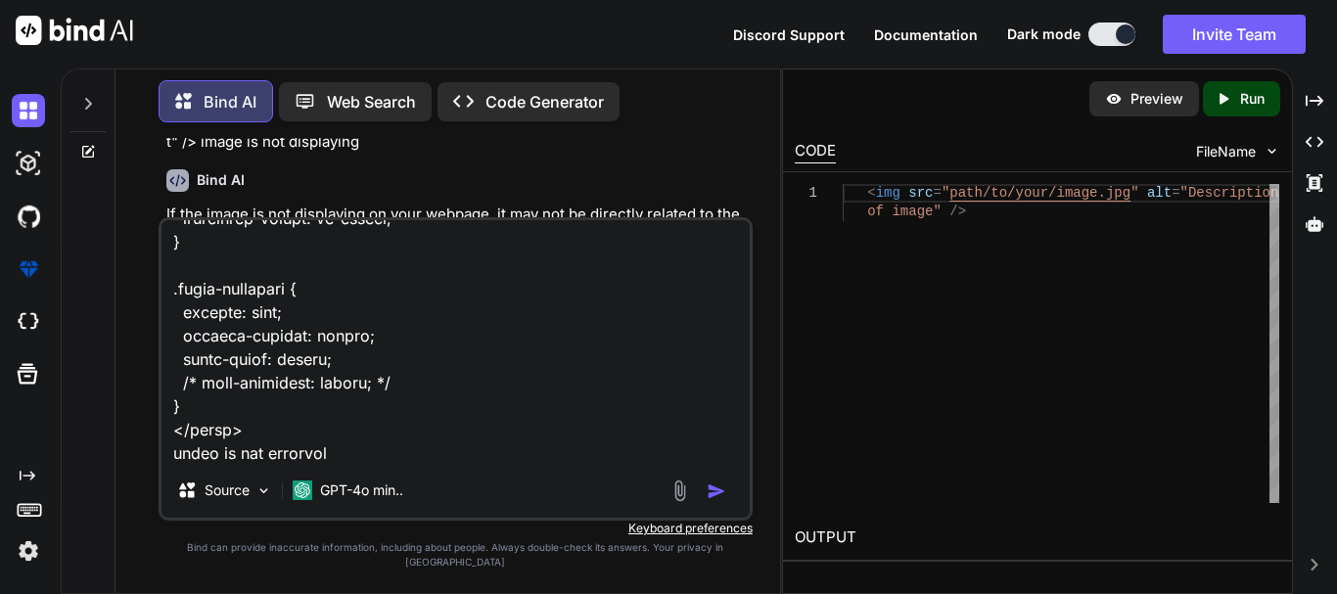
type textarea "<template> <link rel="preconnect" href="[URL][DOMAIN_NAME]" /> <link rel="preco…"
type textarea "x"
type textarea "<template> <link rel="preconnect" href="[URL][DOMAIN_NAME]" /> <link rel="preco…"
type textarea "x"
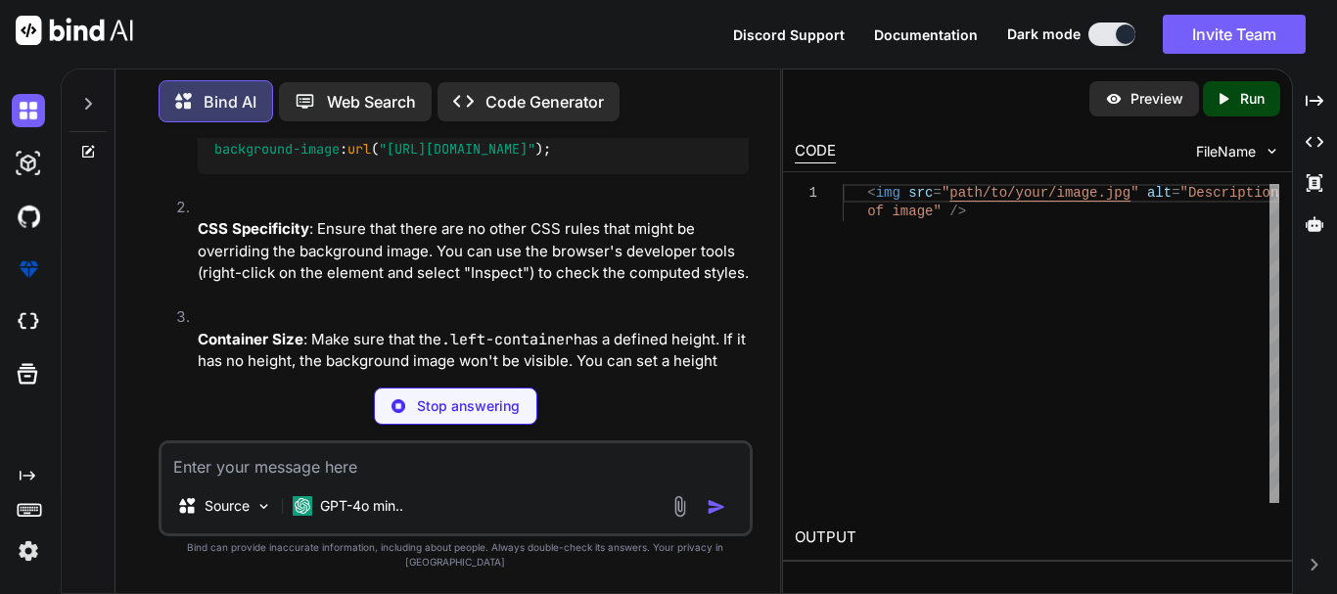
scroll to position [2256, 0]
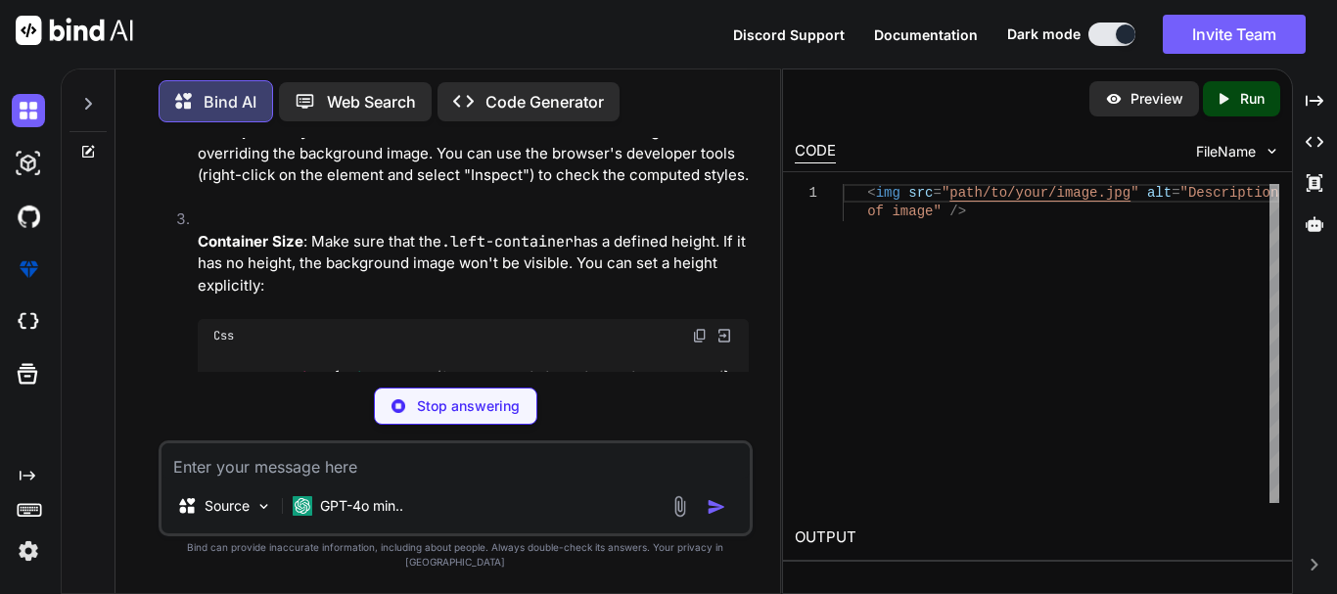
type textarea "x"
type textarea "background-image: url("[URL][DOMAIN_NAME]");"
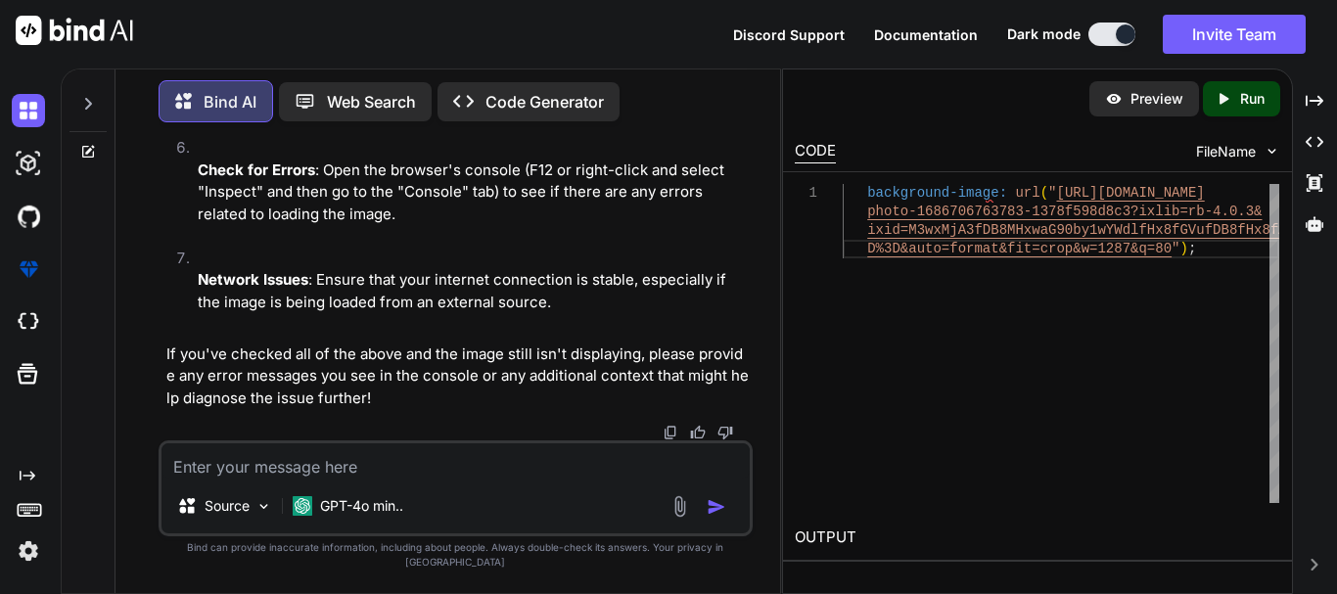
scroll to position [2843, 0]
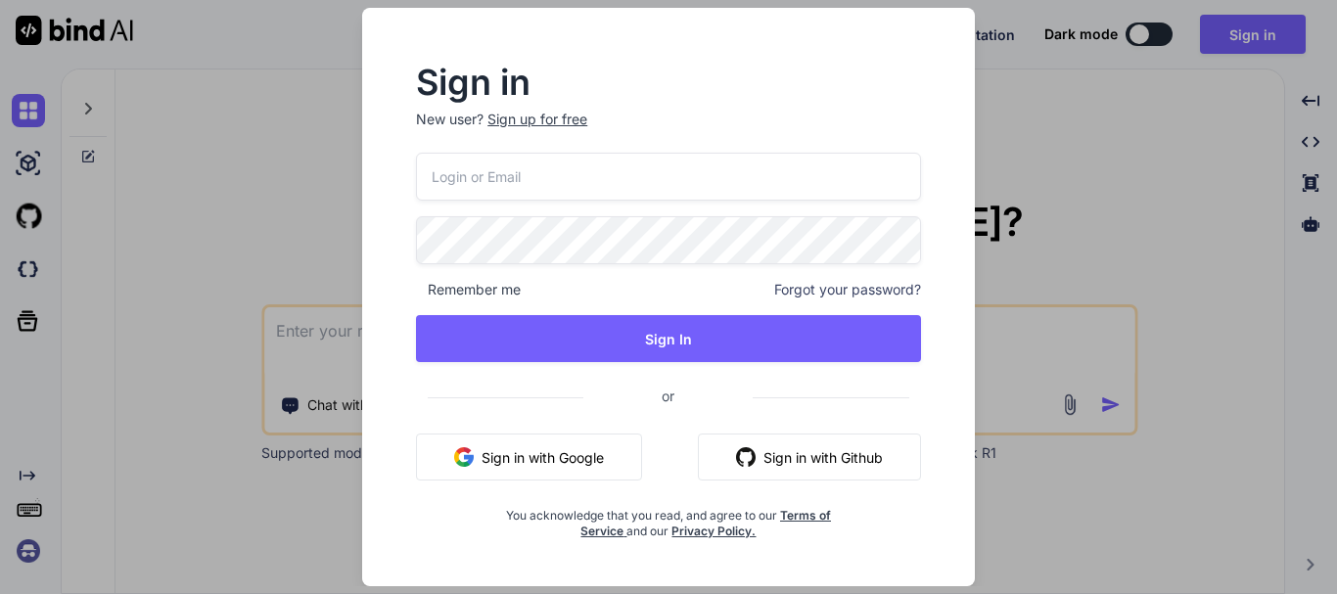
click at [605, 171] on input "email" at bounding box center [668, 177] width 505 height 48
paste input "[EMAIL_ADDRESS][DOMAIN_NAME]"
type input "[EMAIL_ADDRESS][DOMAIN_NAME]"
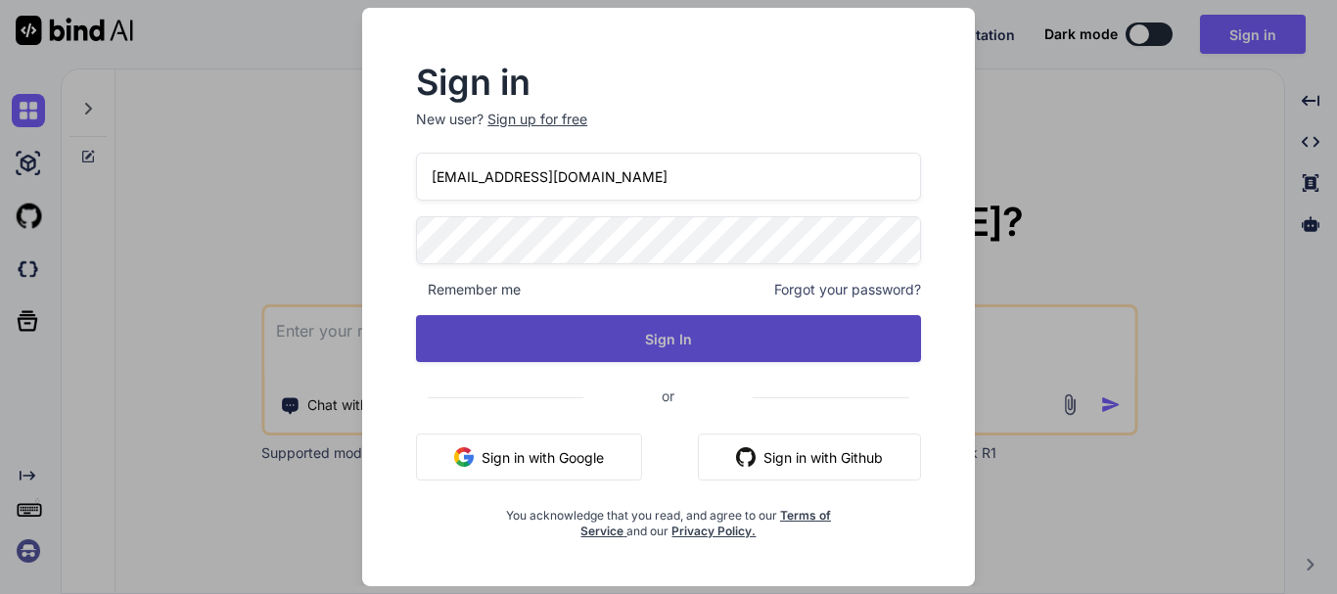
click at [680, 349] on button "Sign In" at bounding box center [668, 338] width 505 height 47
